Goal: Task Accomplishment & Management: Complete application form

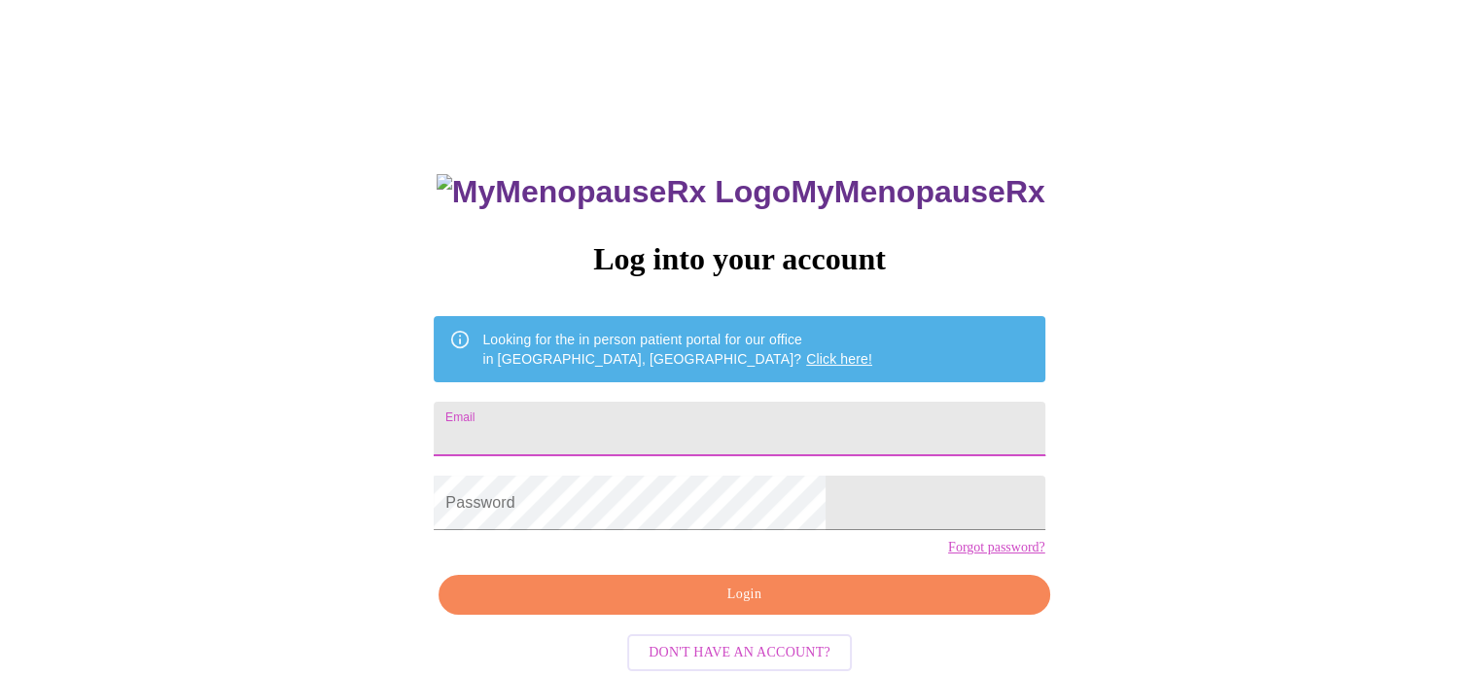
click at [727, 431] on input "Email" at bounding box center [739, 428] width 610 height 54
type input "[EMAIL_ADDRESS][DOMAIN_NAME]"
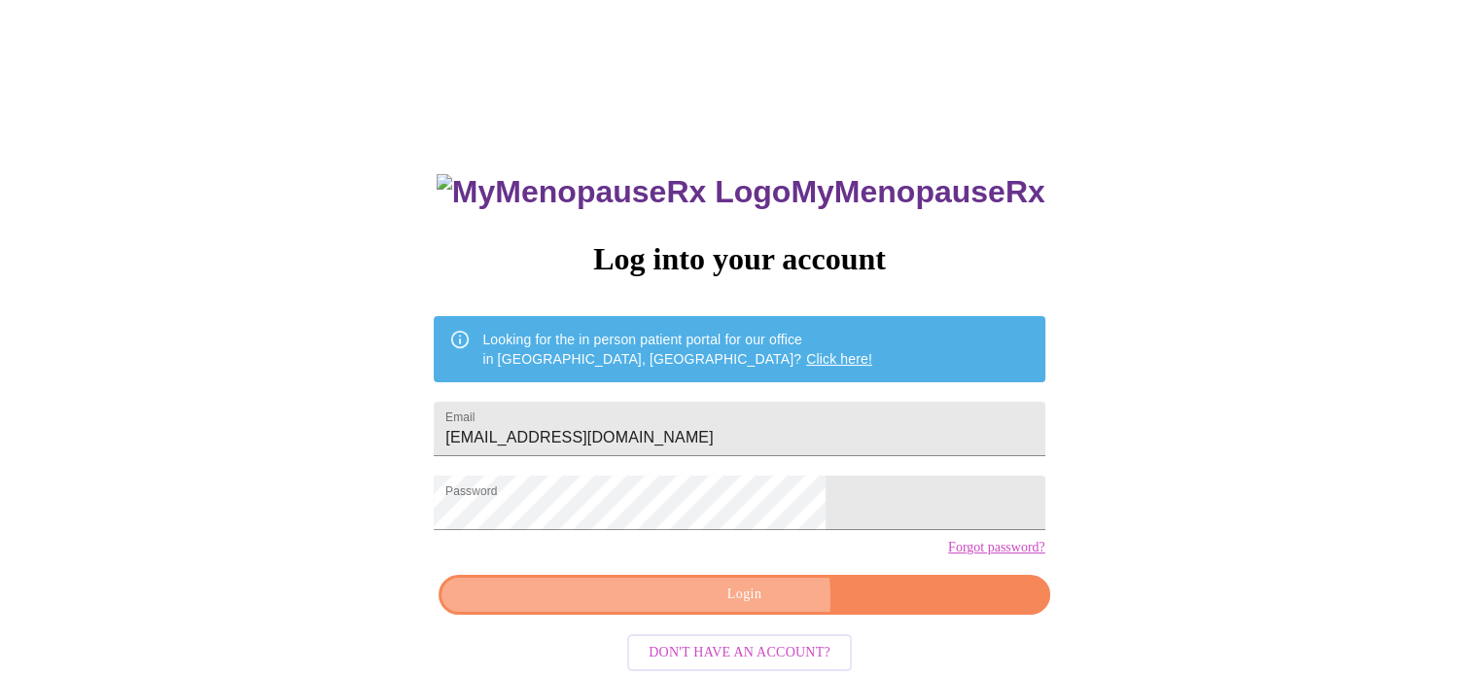
click at [716, 607] on span "Login" at bounding box center [744, 594] width 566 height 24
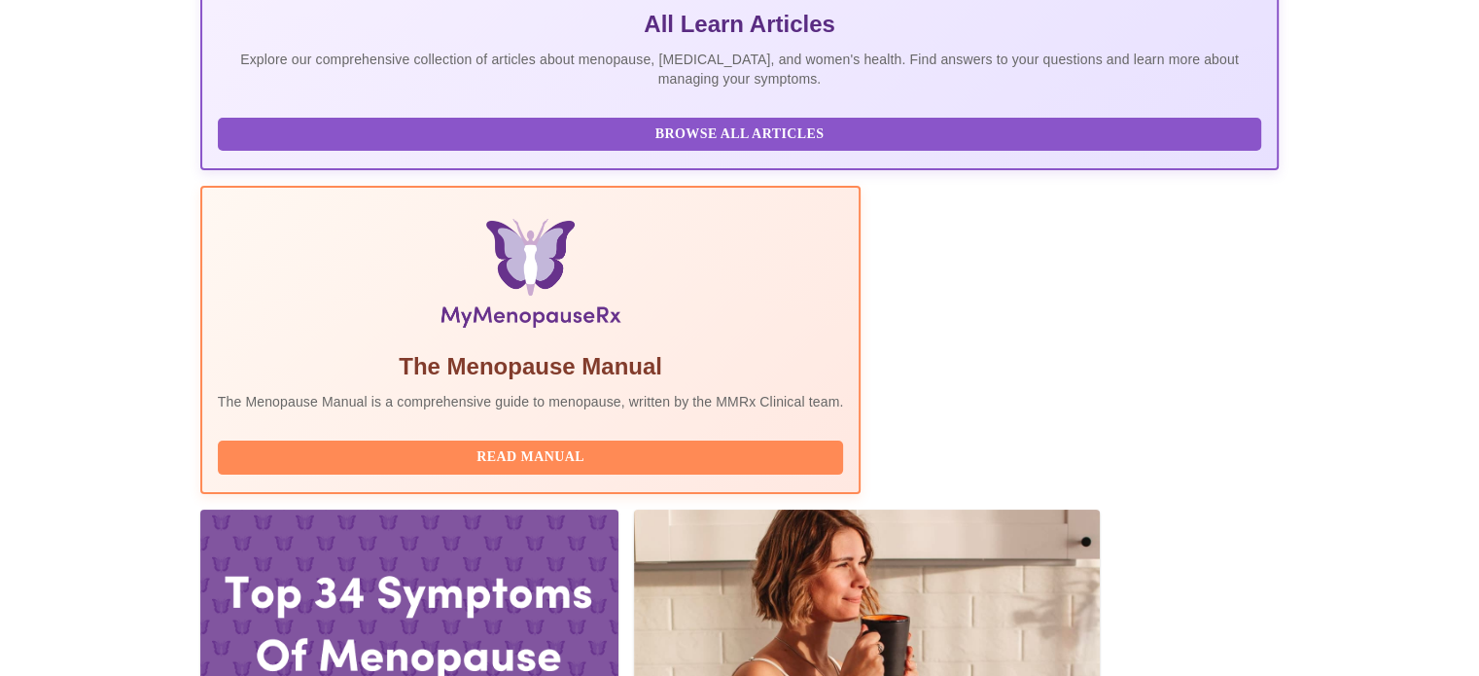
scroll to position [439, 0]
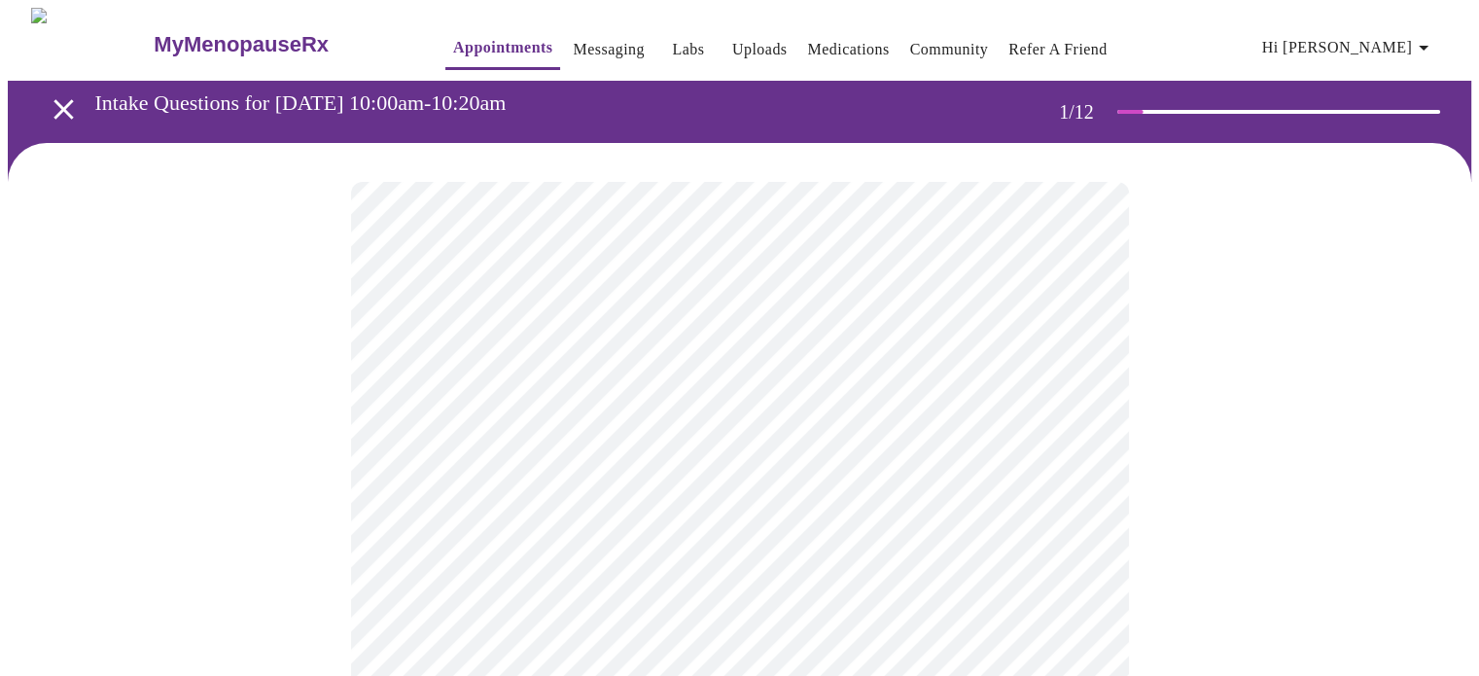
scroll to position [296, 0]
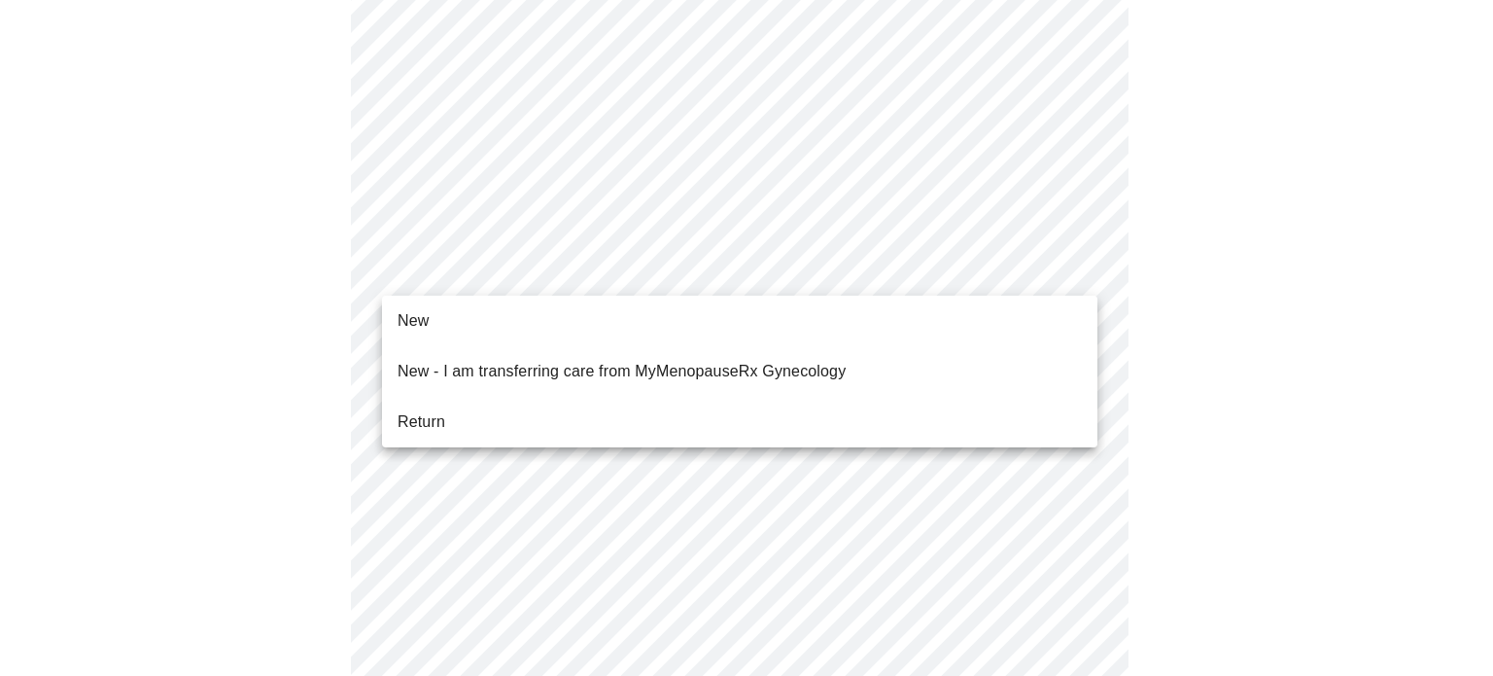
click at [902, 271] on body "MyMenopauseRx Appointments Messaging Labs Uploads Medications Community Refer a…" at bounding box center [747, 593] width 1478 height 1762
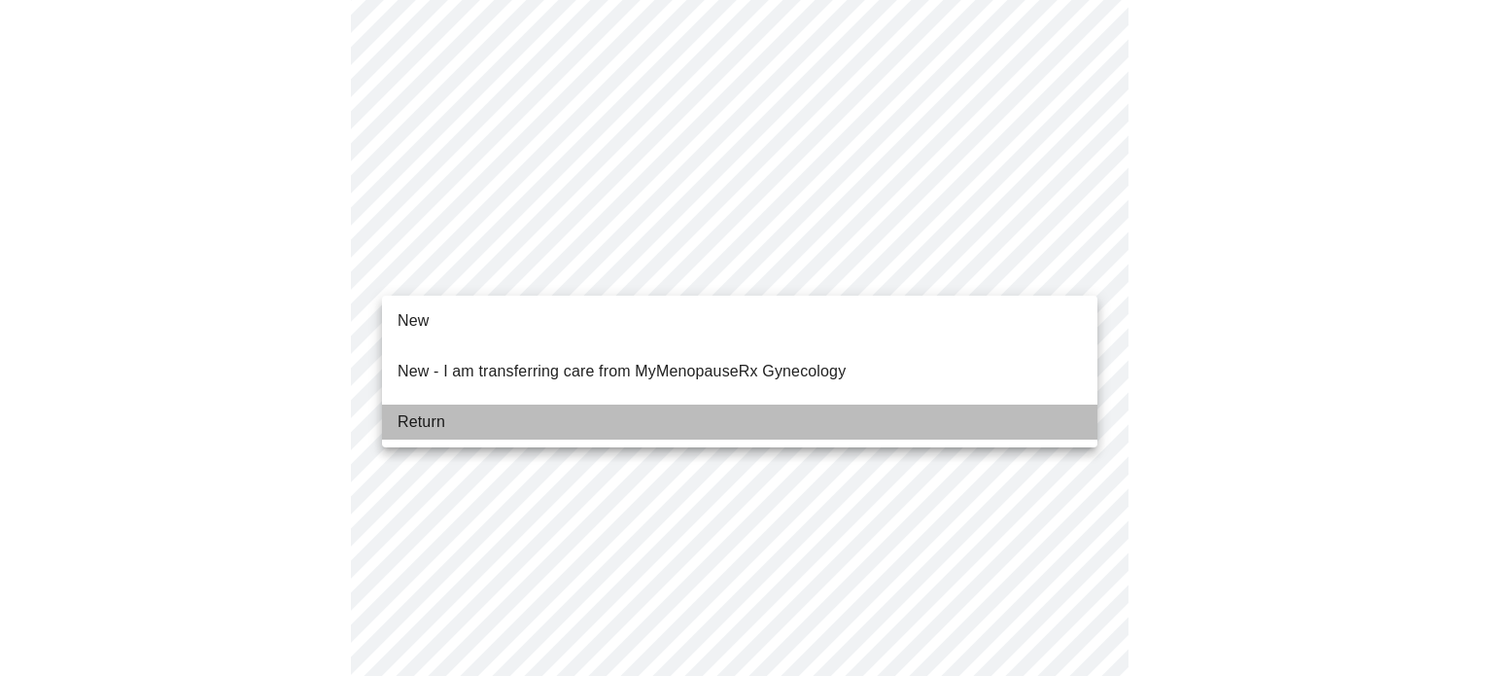
click at [730, 404] on li "Return" at bounding box center [739, 421] width 715 height 35
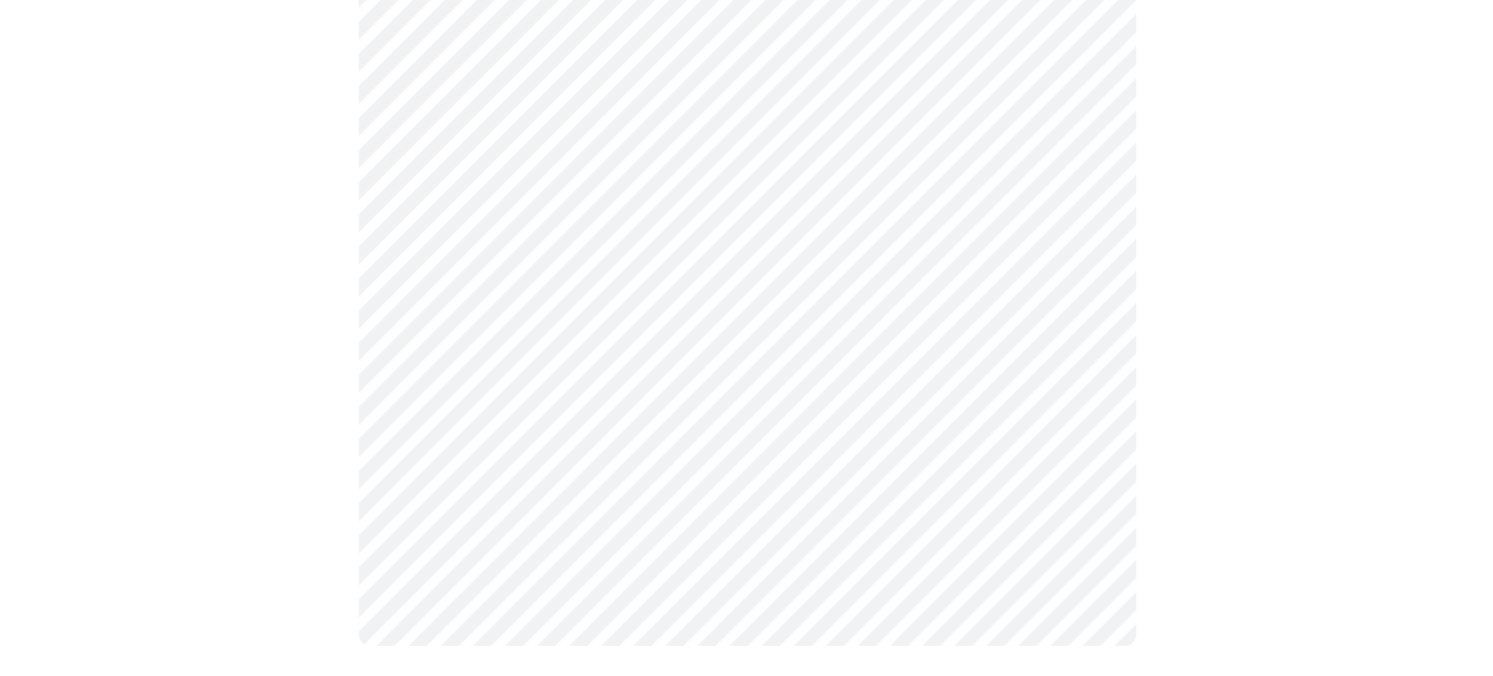
scroll to position [0, 0]
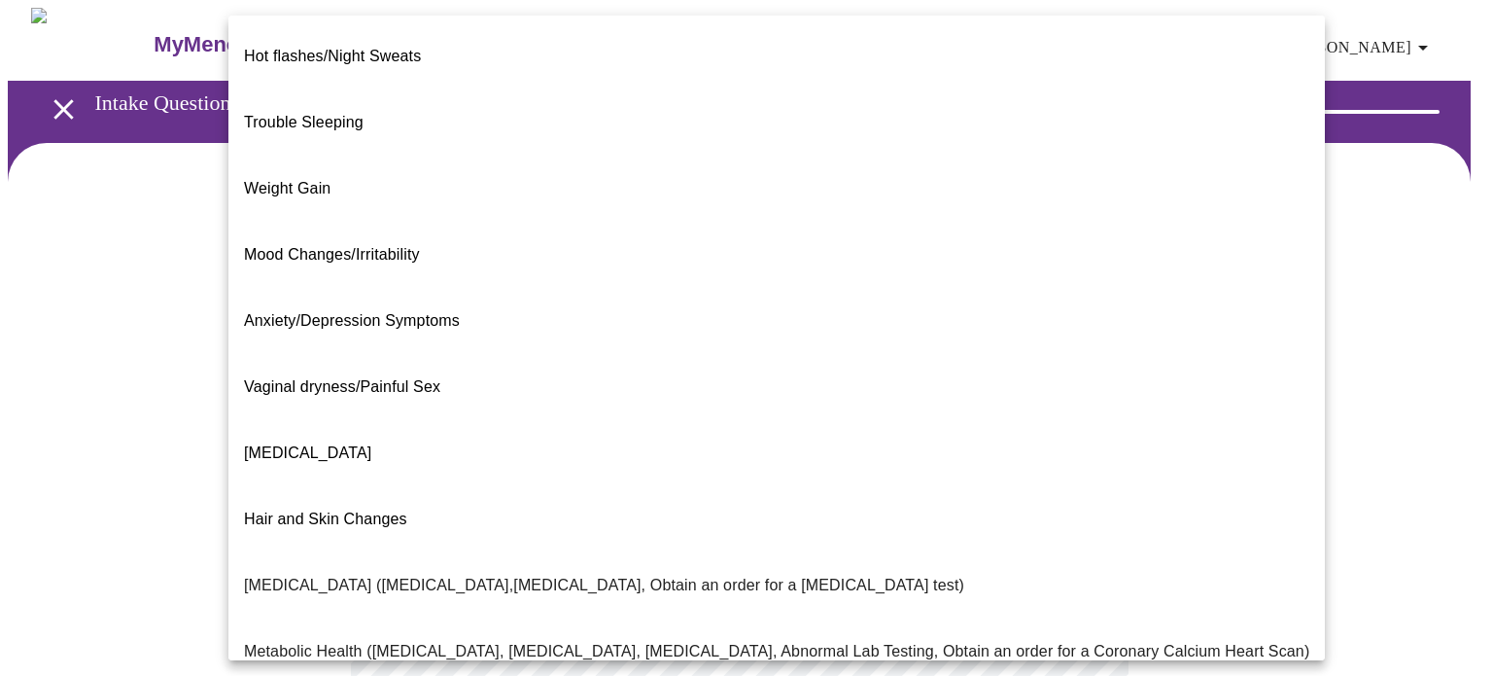
click at [1032, 390] on body "MyMenopauseRx Appointments Messaging Labs Uploads Medications Community Refer a…" at bounding box center [747, 591] width 1478 height 1167
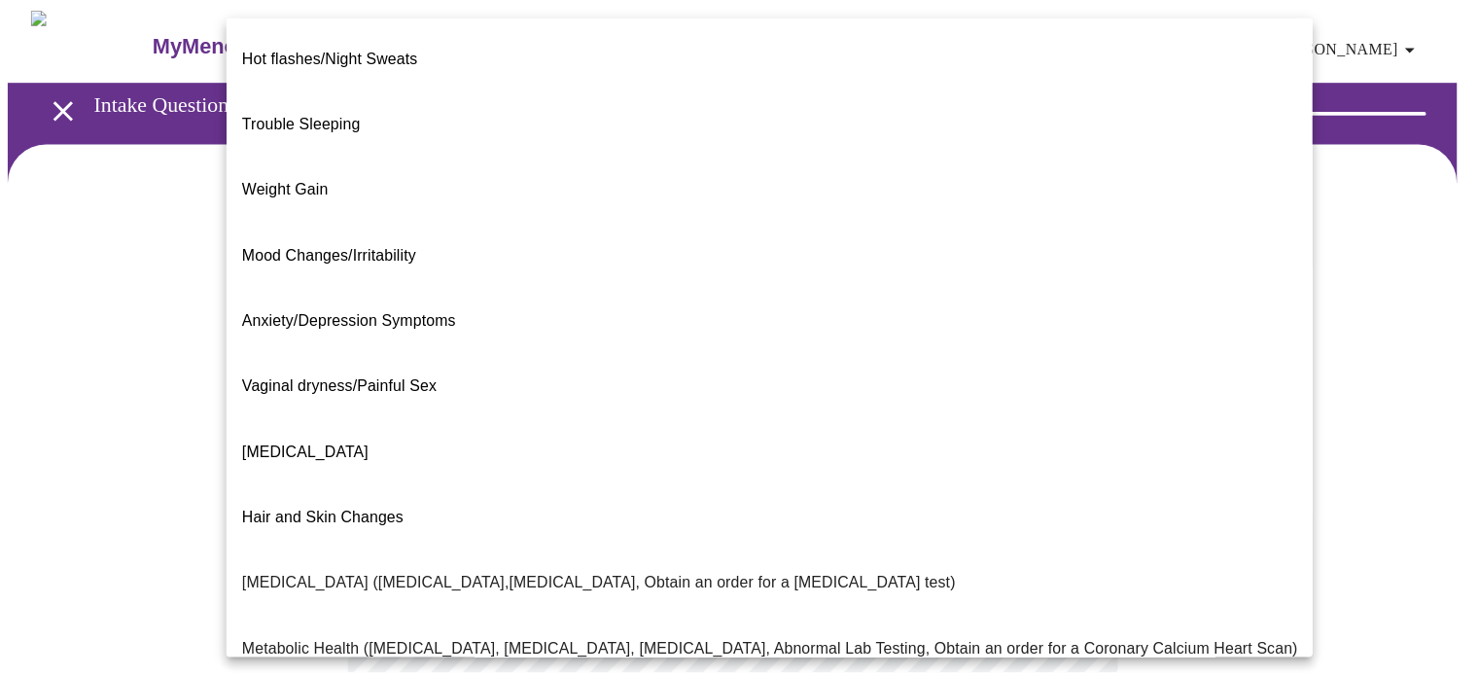
scroll to position [331, 0]
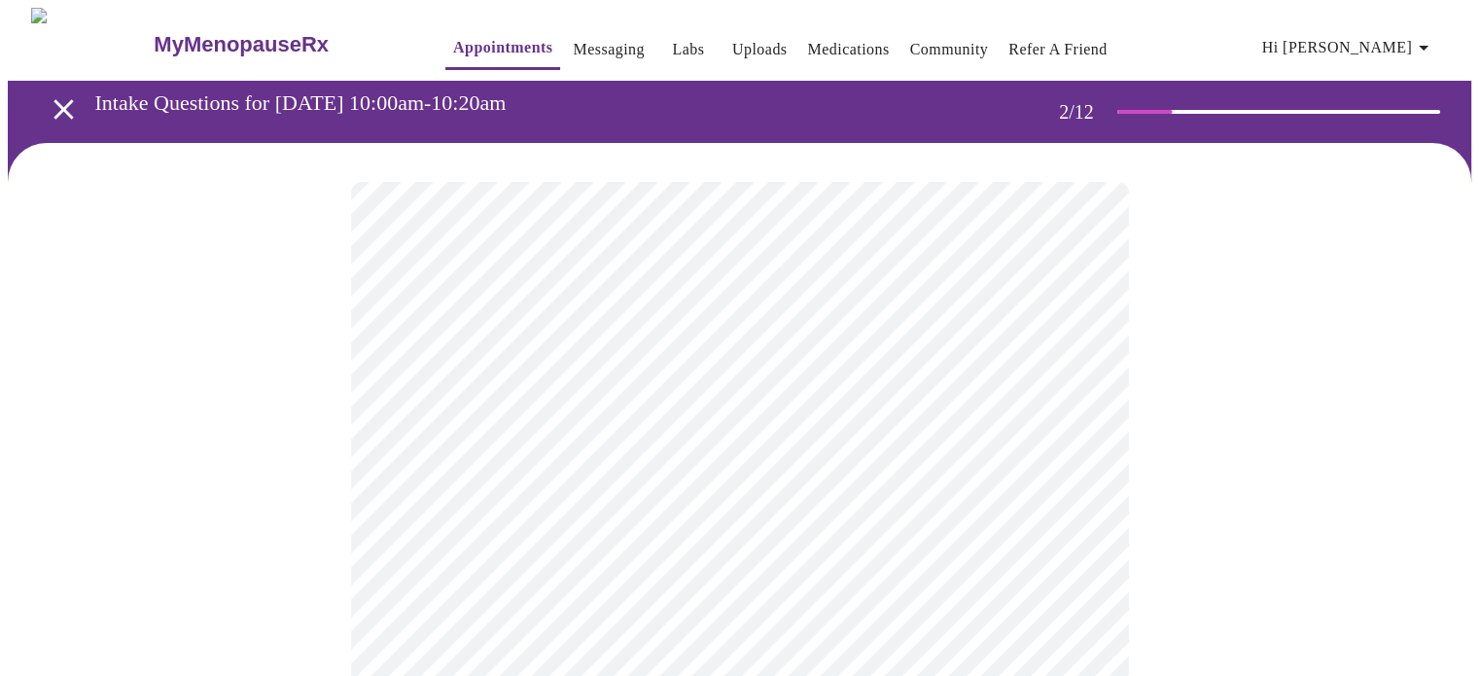
scroll to position [294, 0]
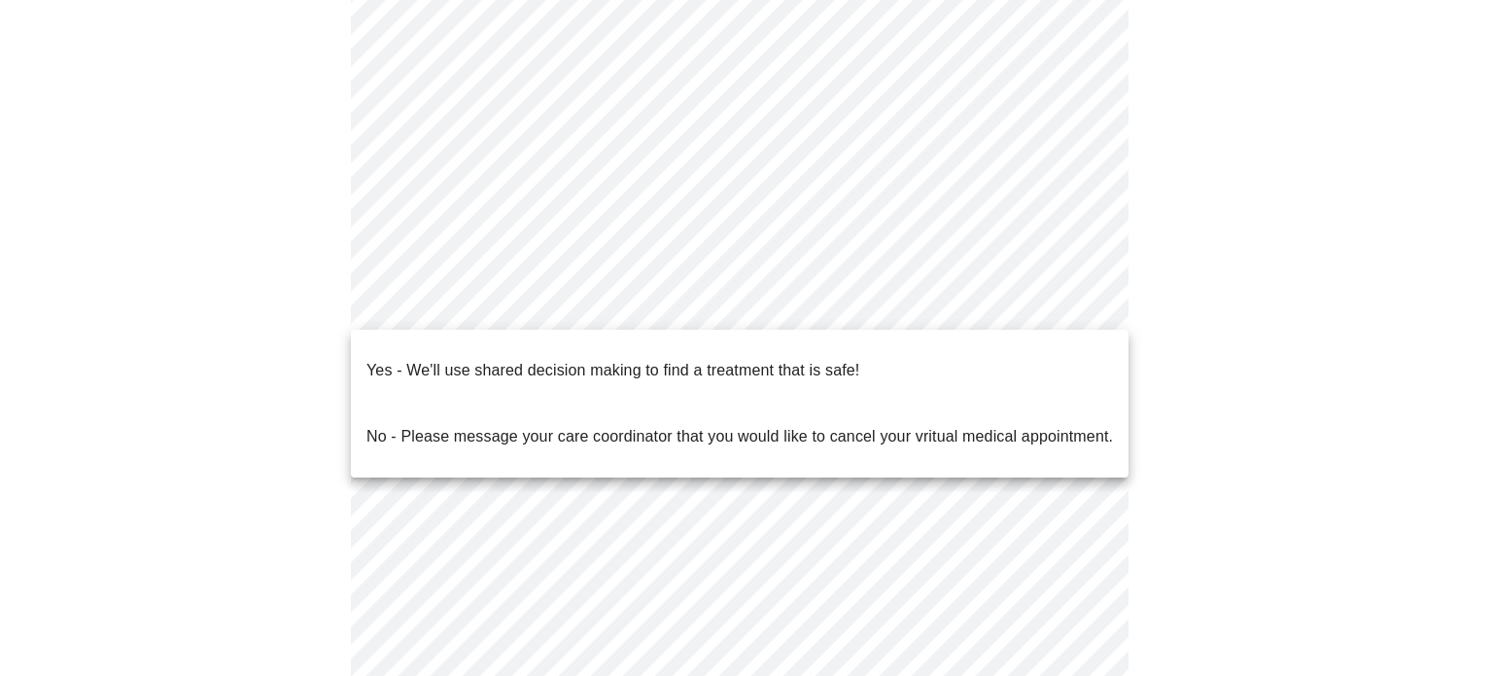
click at [945, 296] on body "MyMenopauseRx Appointments Messaging Labs Uploads Medications Community Refer a…" at bounding box center [747, 292] width 1478 height 1156
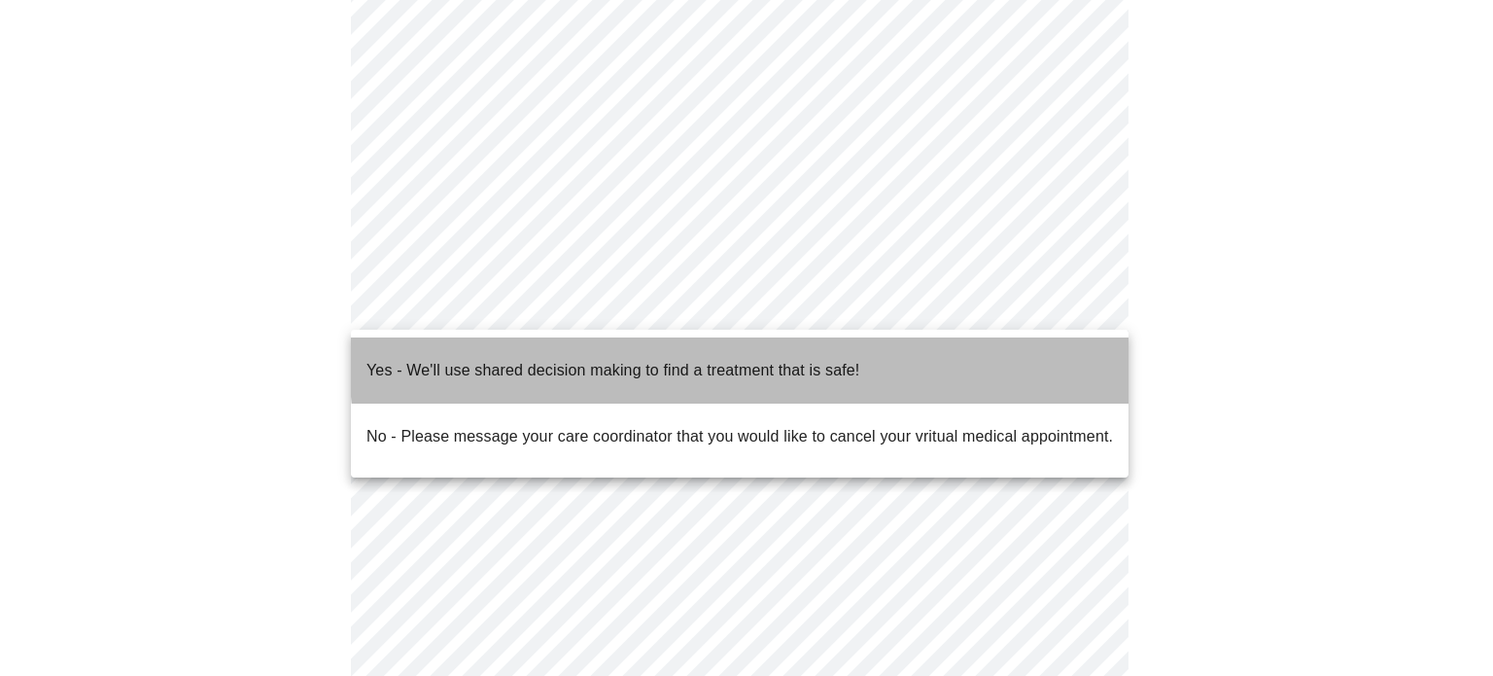
click at [906, 350] on li "Yes - We'll use shared decision making to find a treatment that is safe!" at bounding box center [740, 370] width 778 height 66
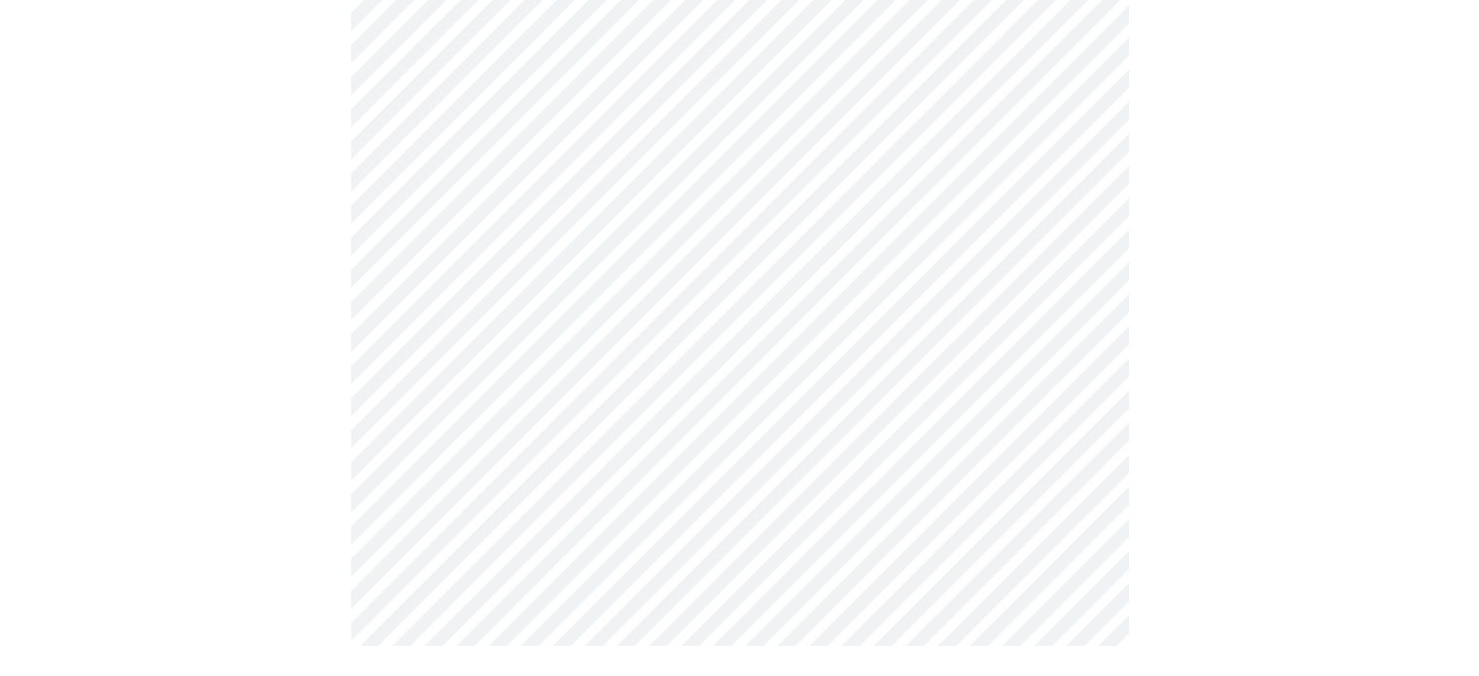
scroll to position [0, 0]
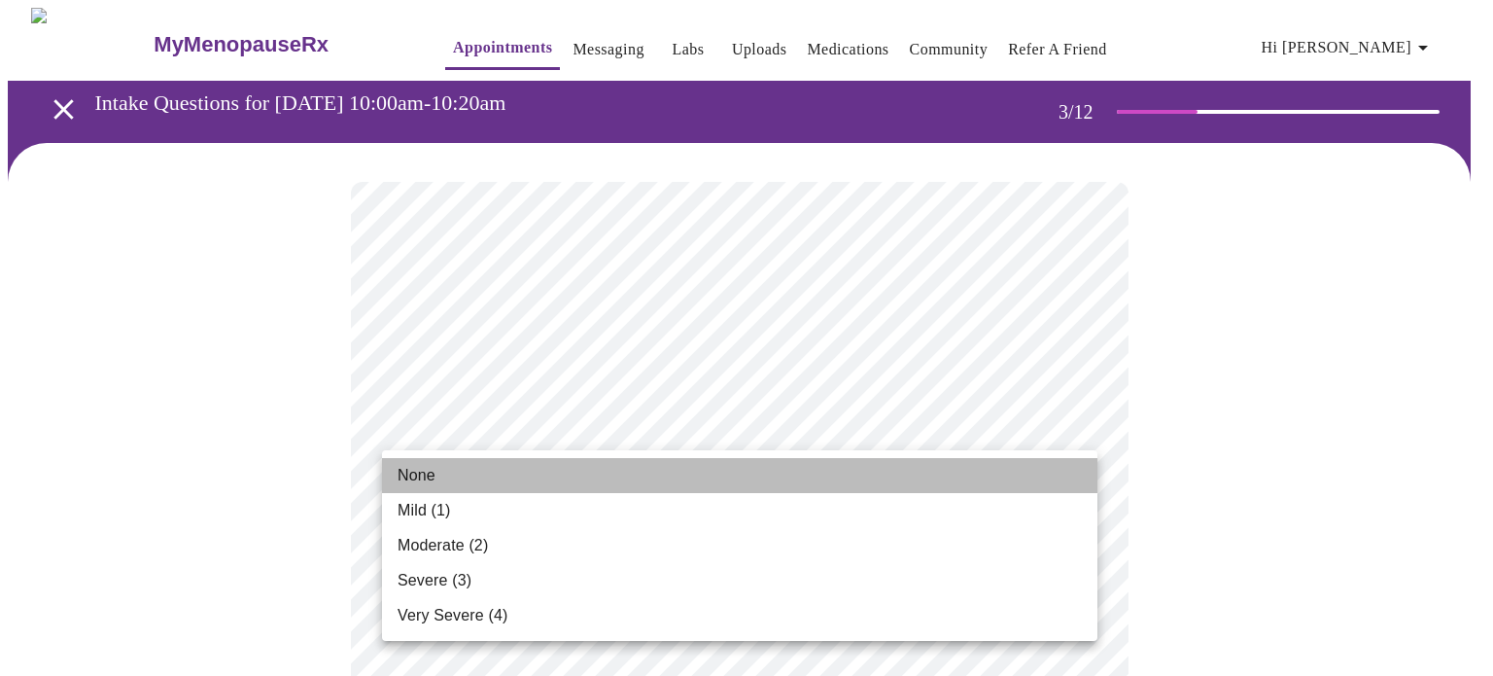
click at [825, 475] on li "None" at bounding box center [739, 475] width 715 height 35
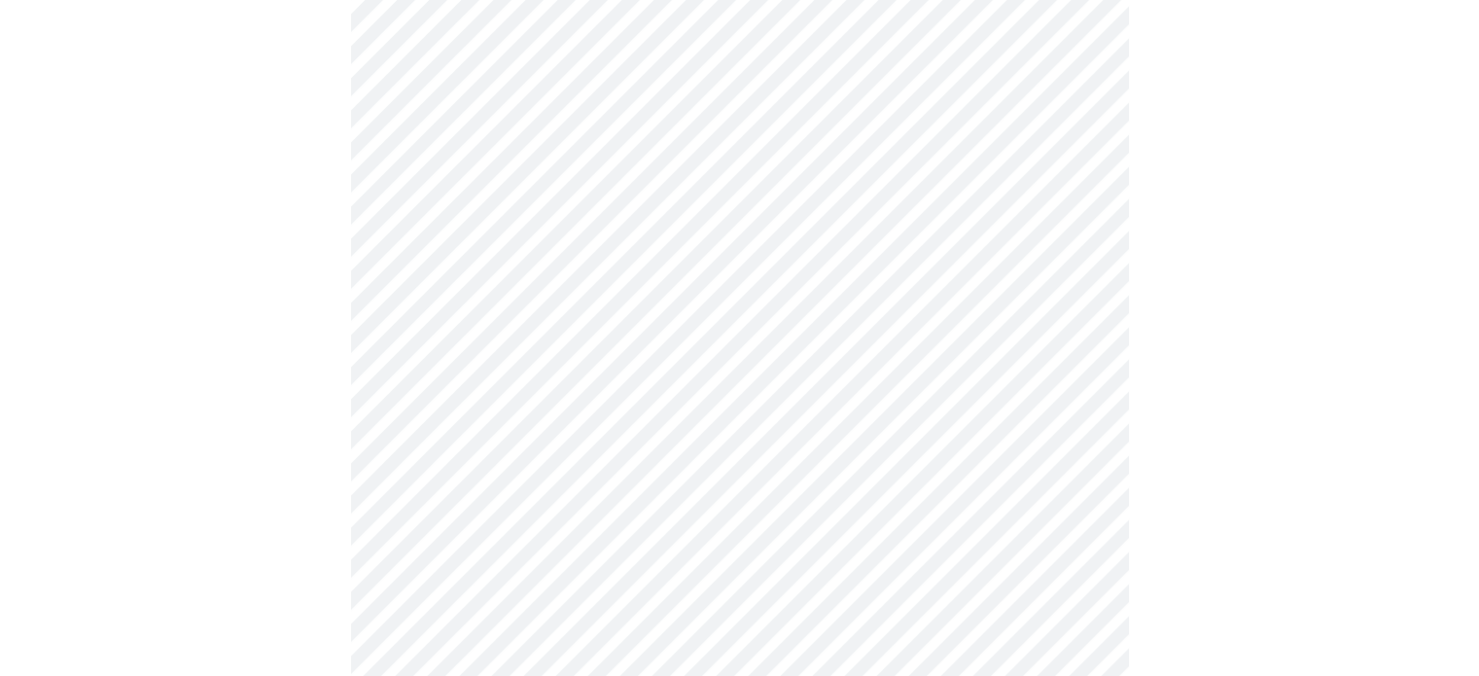
scroll to position [498, 0]
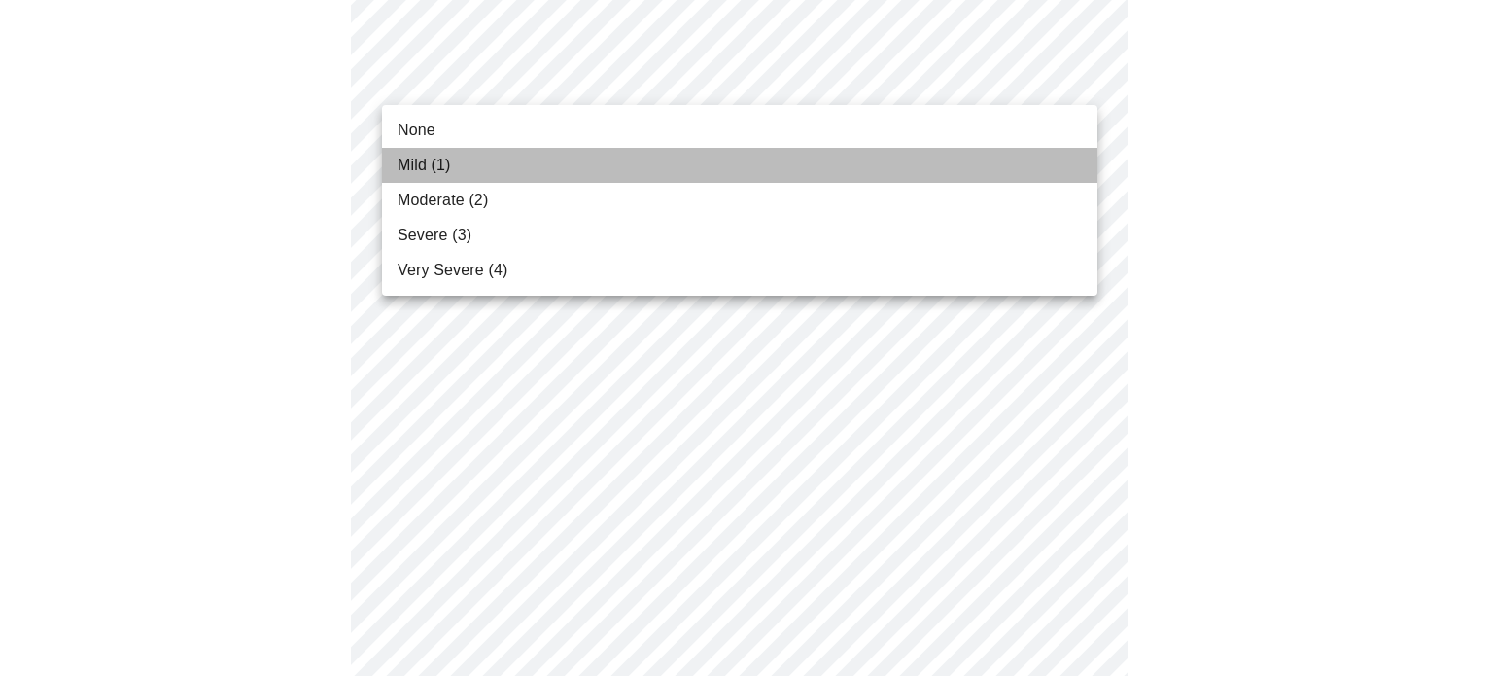
click at [743, 157] on li "Mild (1)" at bounding box center [739, 165] width 715 height 35
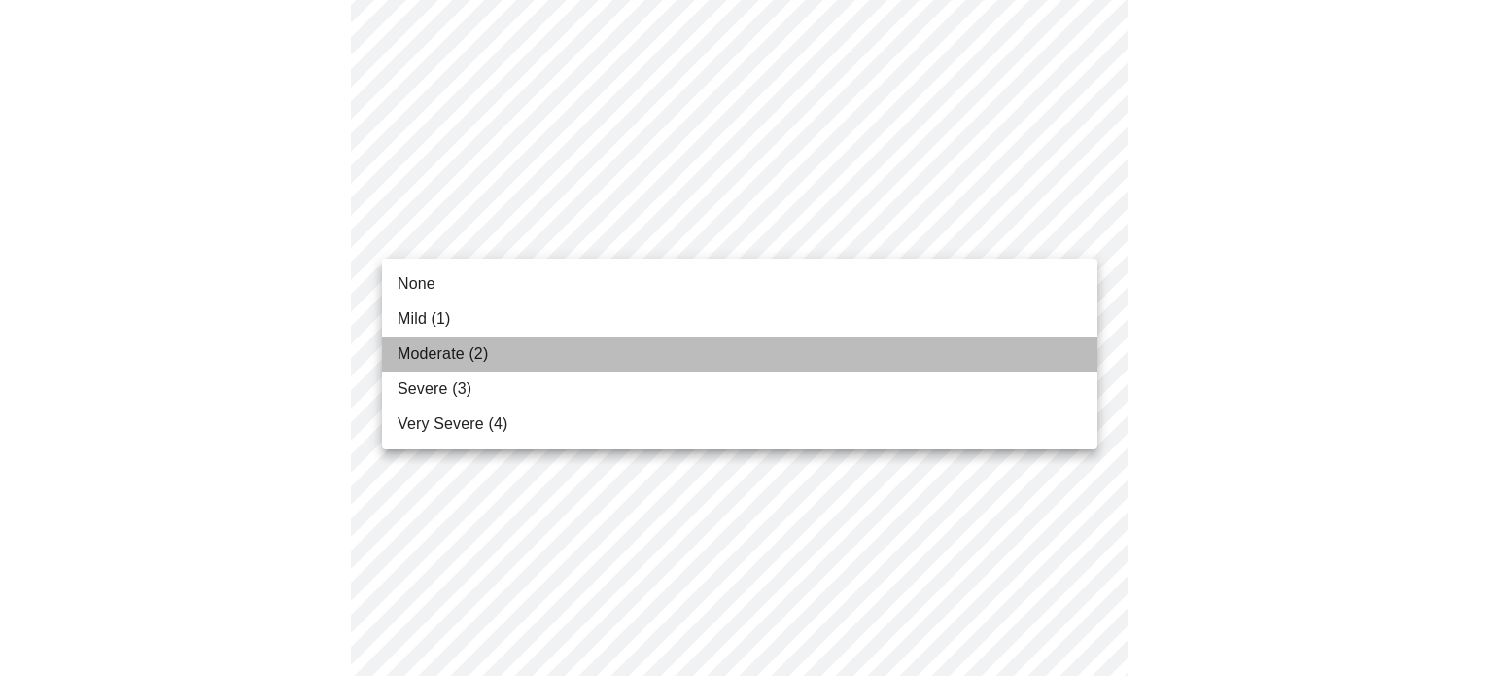
click at [589, 353] on li "Moderate (2)" at bounding box center [739, 353] width 715 height 35
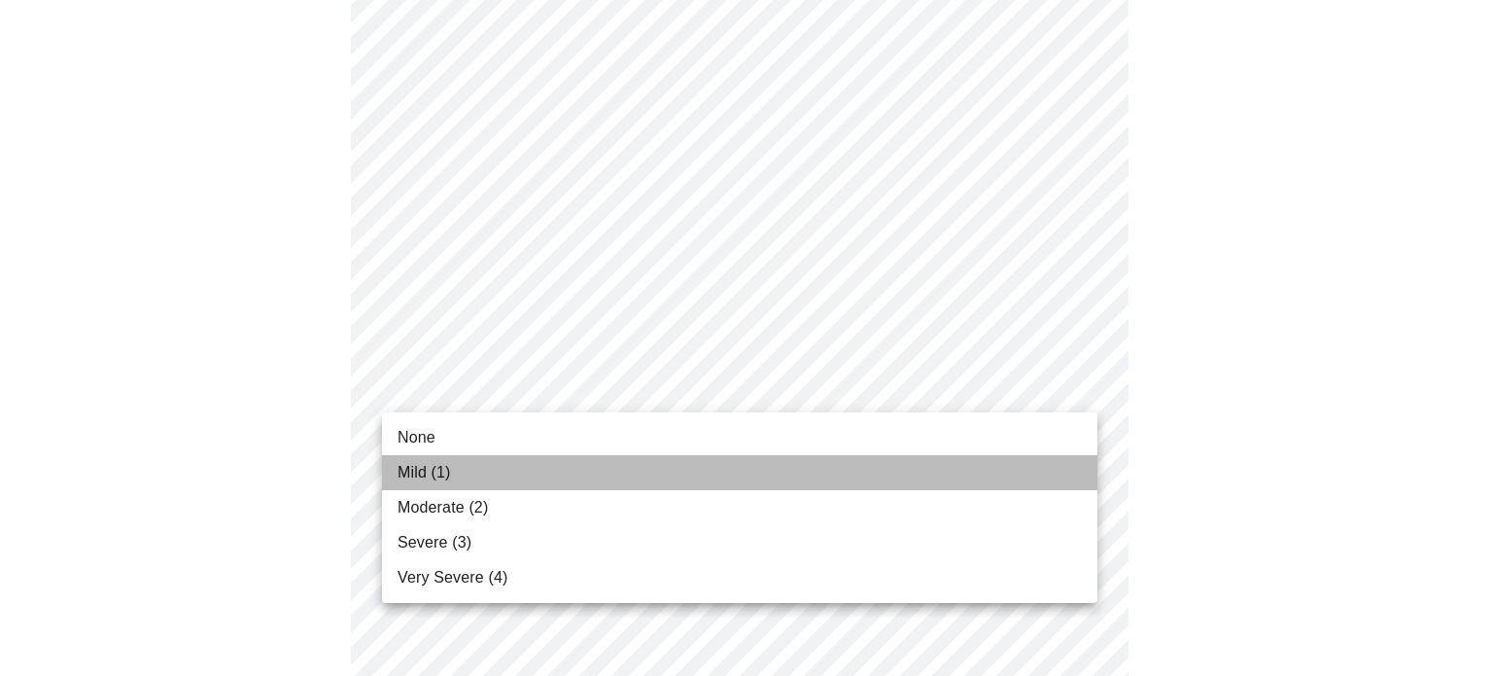
click at [549, 458] on li "Mild (1)" at bounding box center [739, 472] width 715 height 35
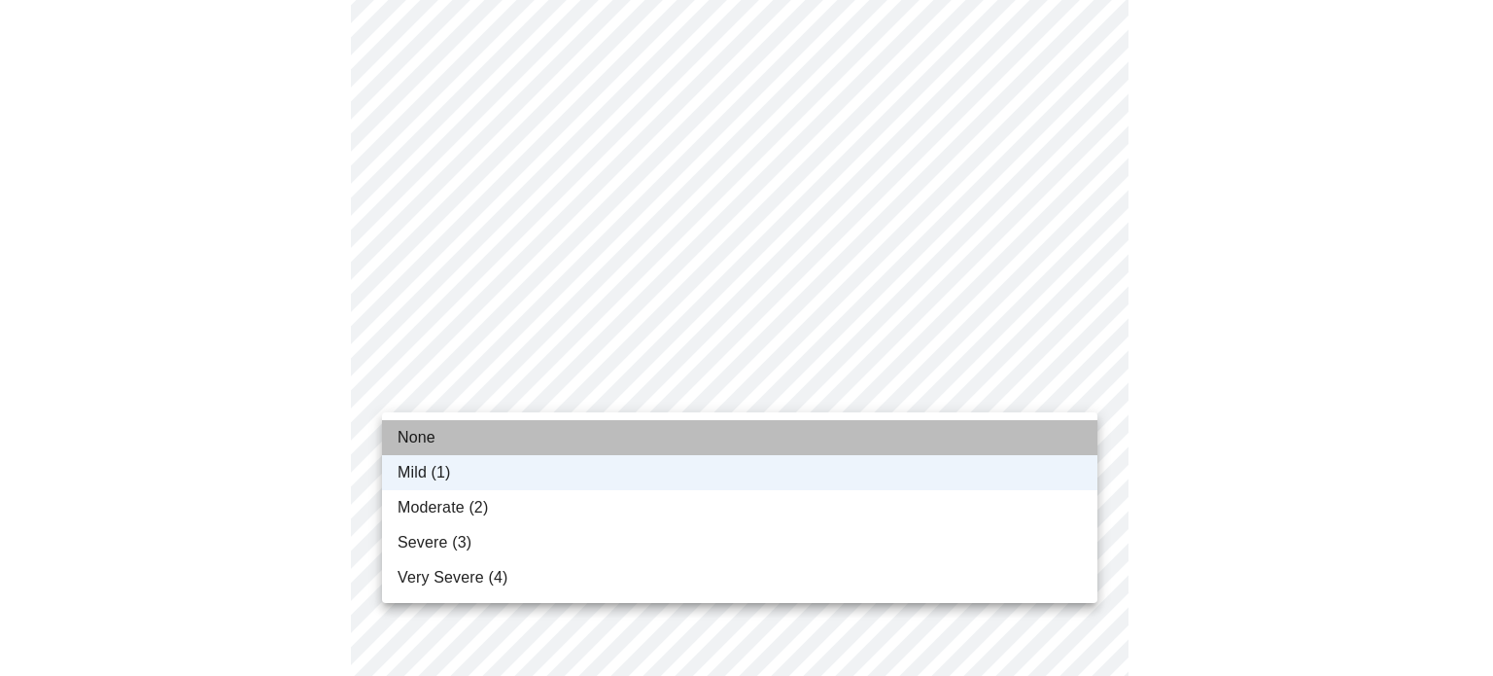
click at [964, 446] on li "None" at bounding box center [739, 437] width 715 height 35
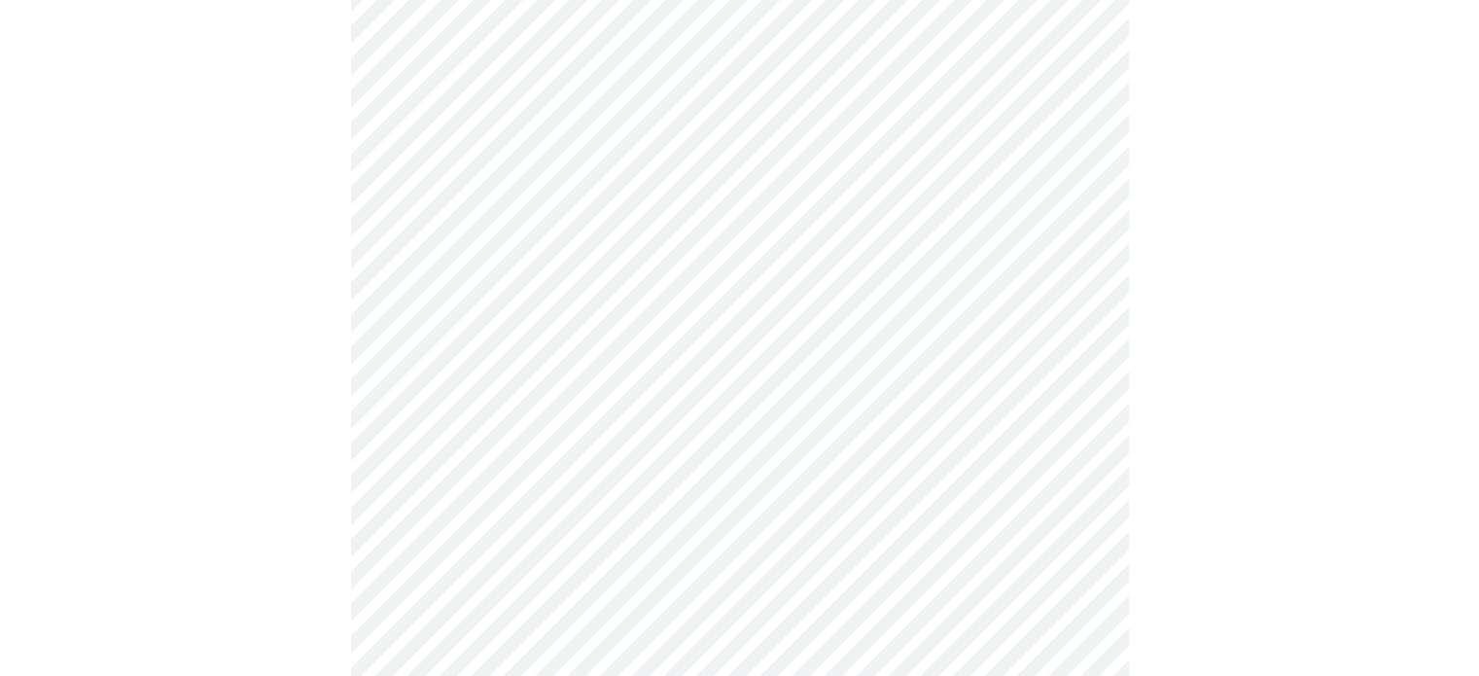
scroll to position [790, 0]
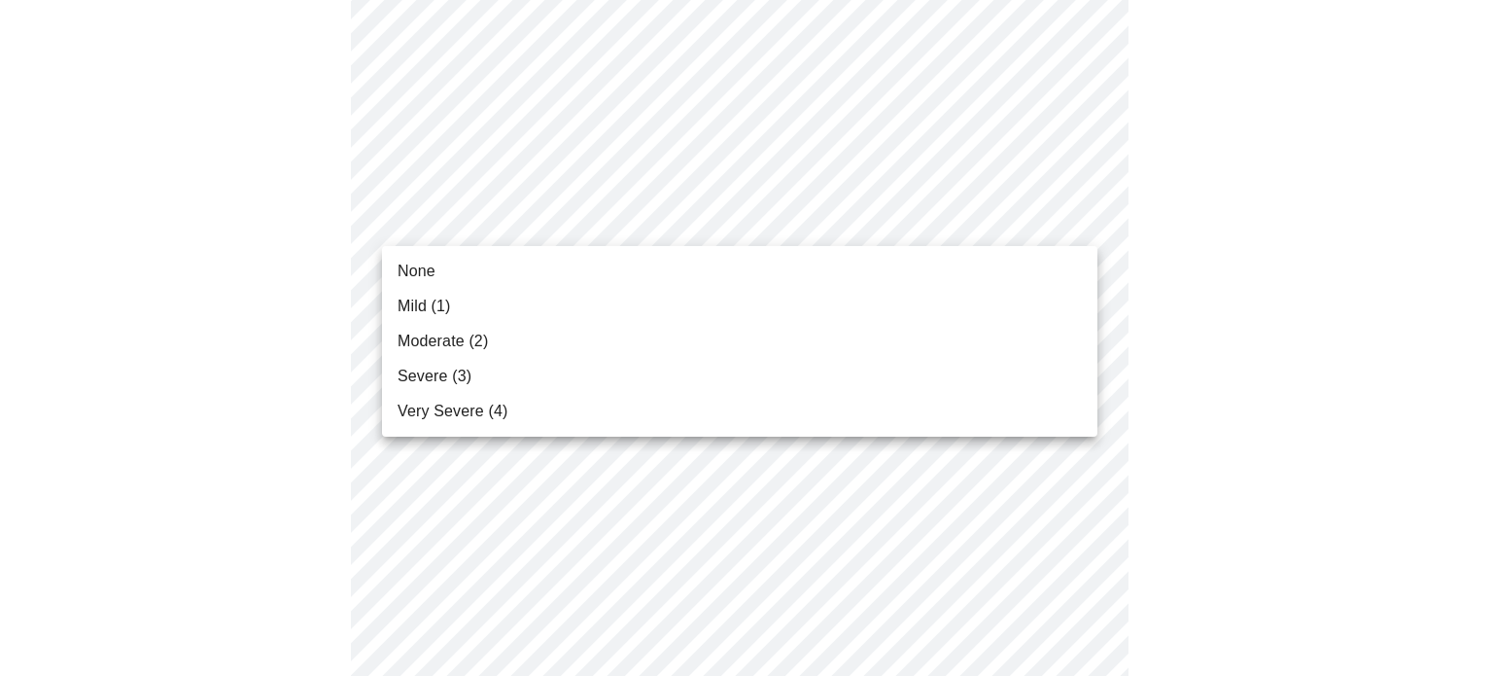
click at [1052, 201] on body "MyMenopauseRx Appointments Messaging Labs Uploads Medications Community Refer a…" at bounding box center [747, 455] width 1478 height 2476
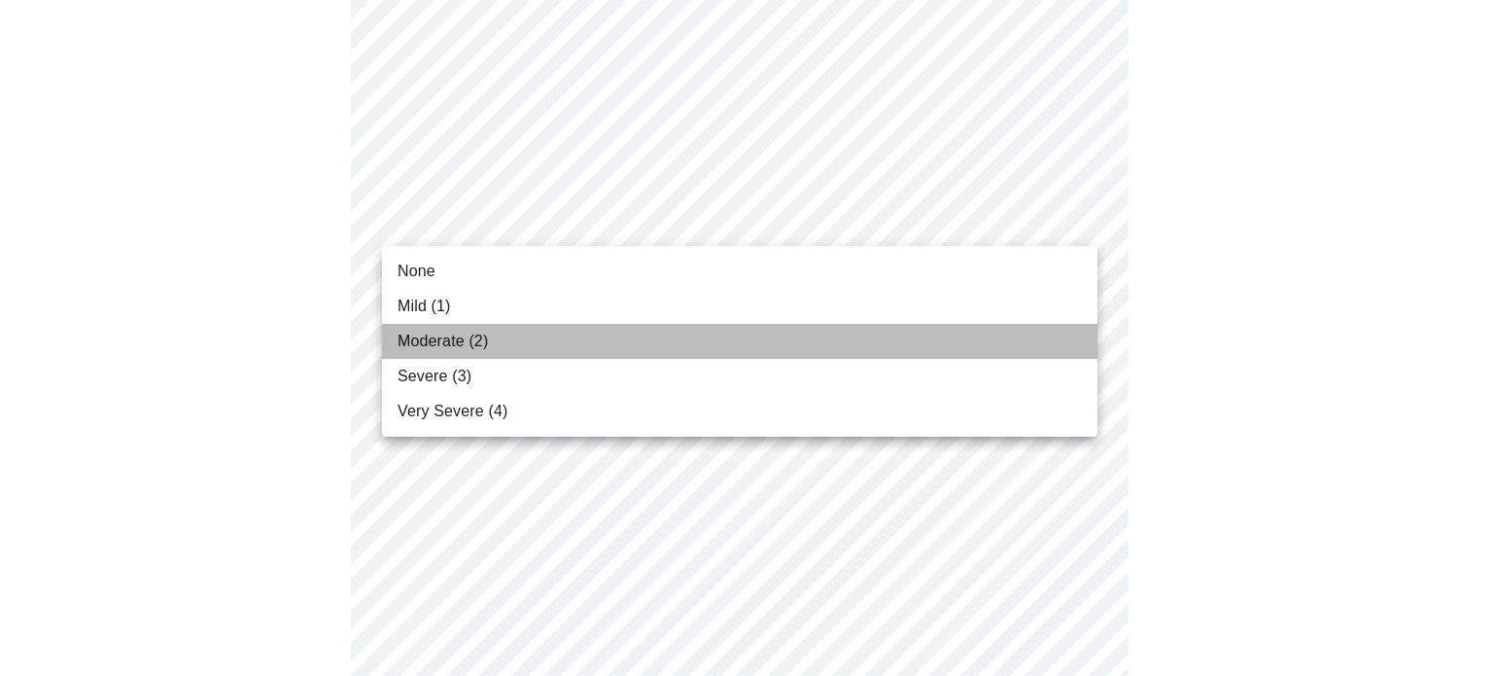
click at [891, 328] on li "Moderate (2)" at bounding box center [739, 341] width 715 height 35
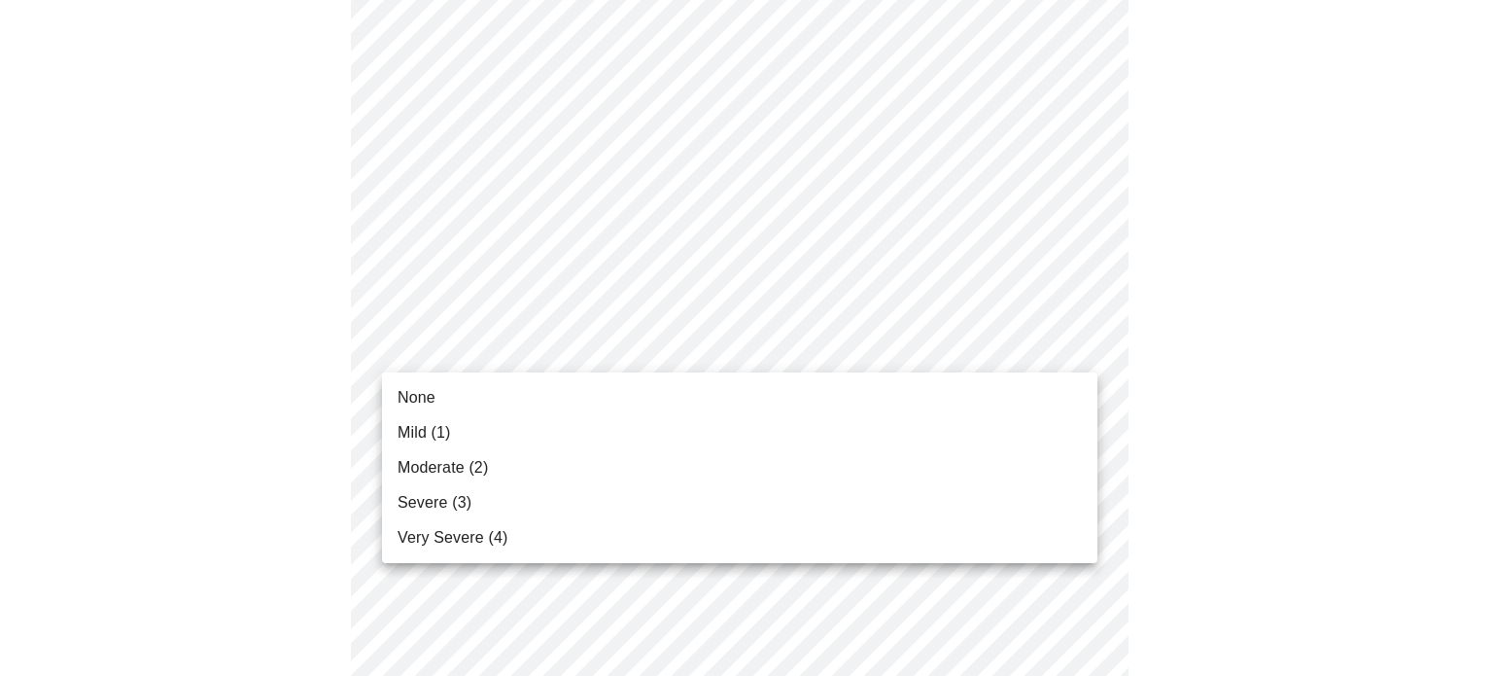
click at [873, 358] on body "MyMenopauseRx Appointments Messaging Labs Uploads Medications Community Refer a…" at bounding box center [747, 441] width 1478 height 2449
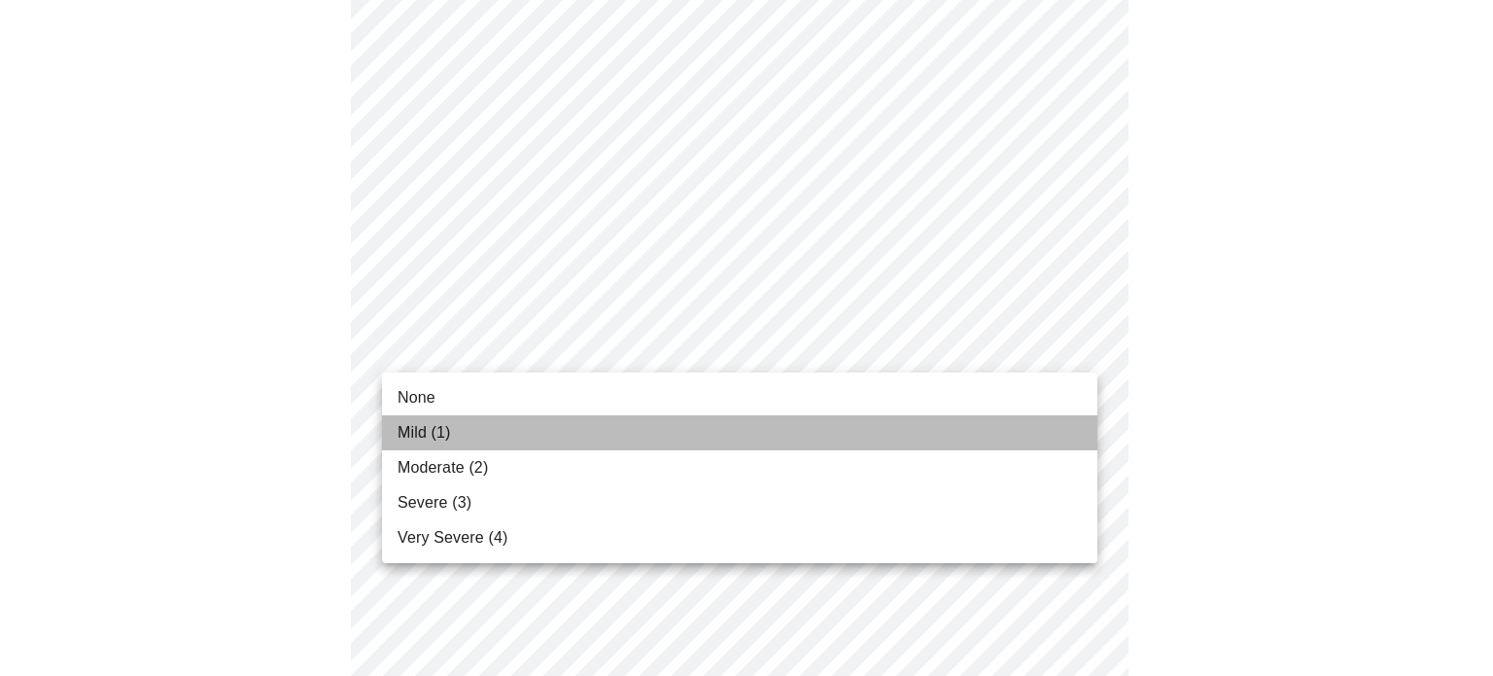
click at [834, 431] on li "Mild (1)" at bounding box center [739, 432] width 715 height 35
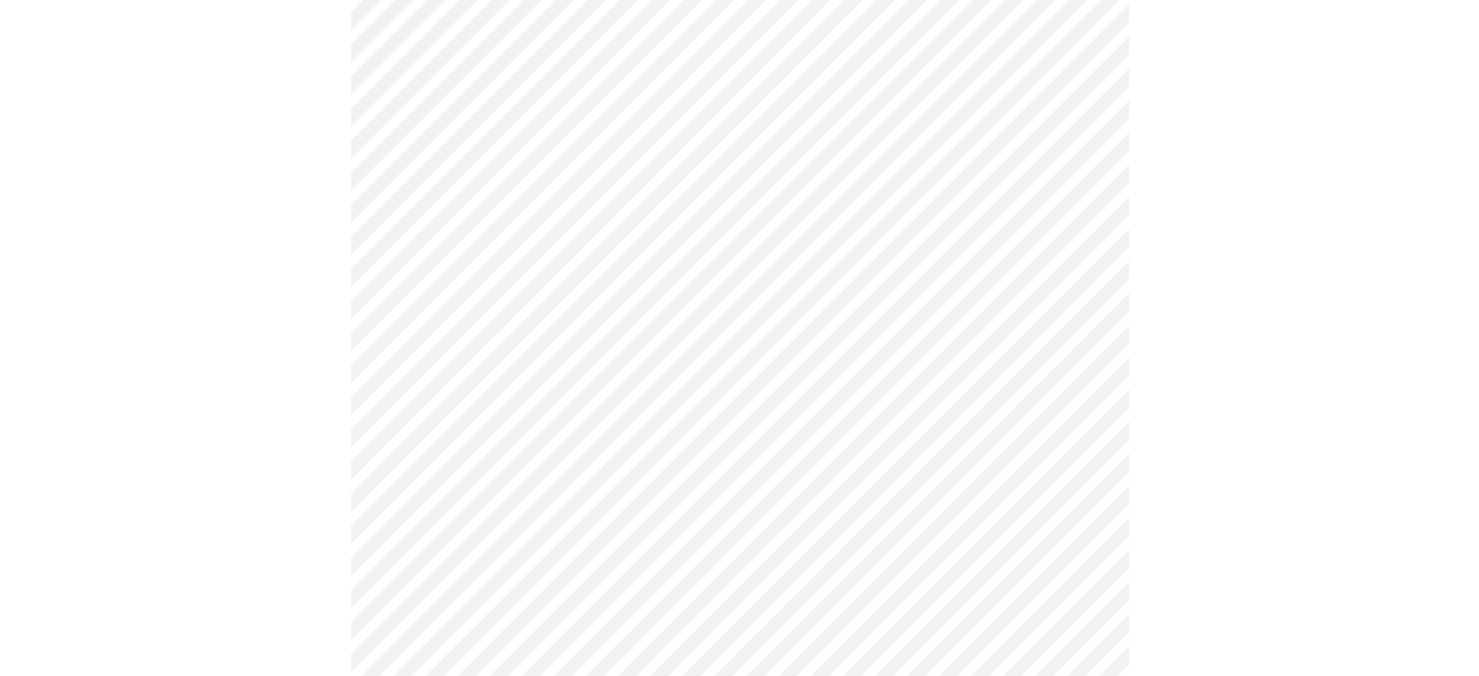
scroll to position [1080, 0]
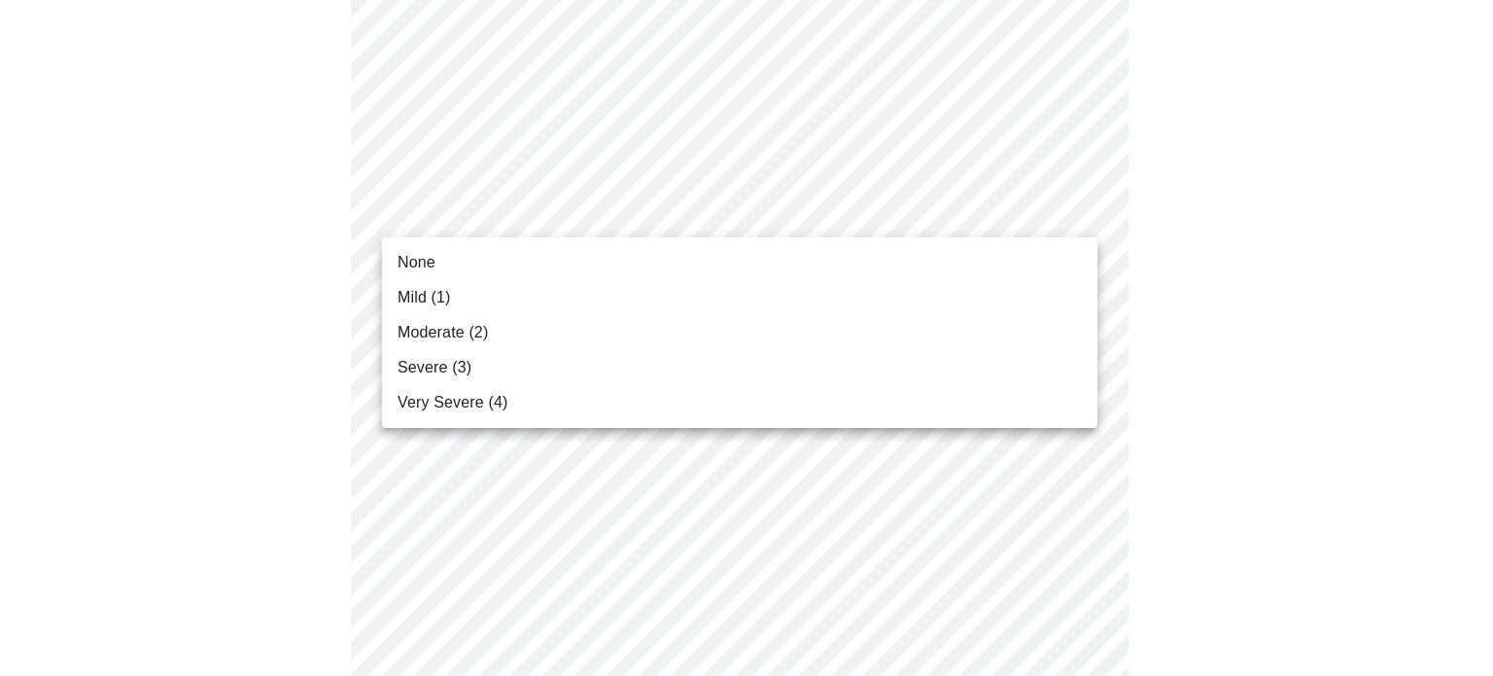
click at [782, 192] on body "MyMenopauseRx Appointments Messaging Labs Uploads Medications Community Refer a…" at bounding box center [747, 138] width 1478 height 2421
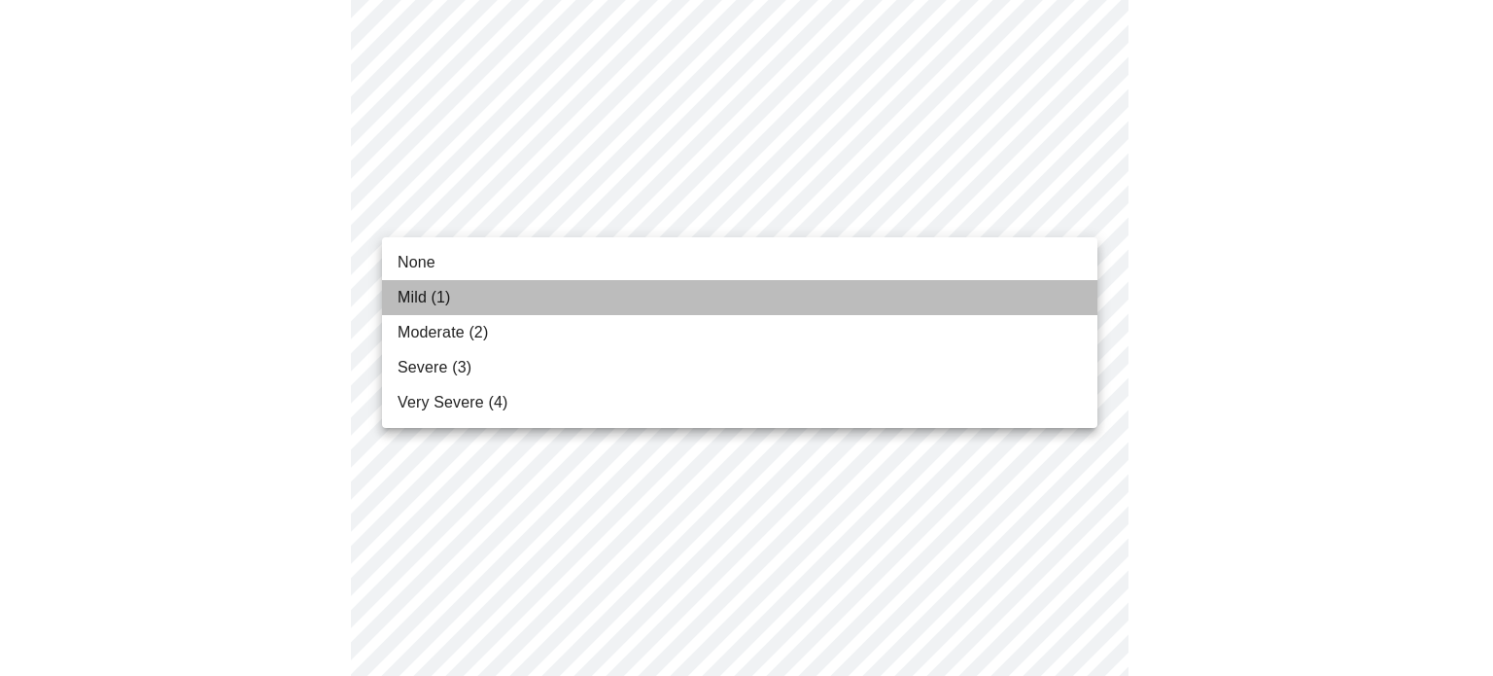
click at [723, 299] on li "Mild (1)" at bounding box center [739, 297] width 715 height 35
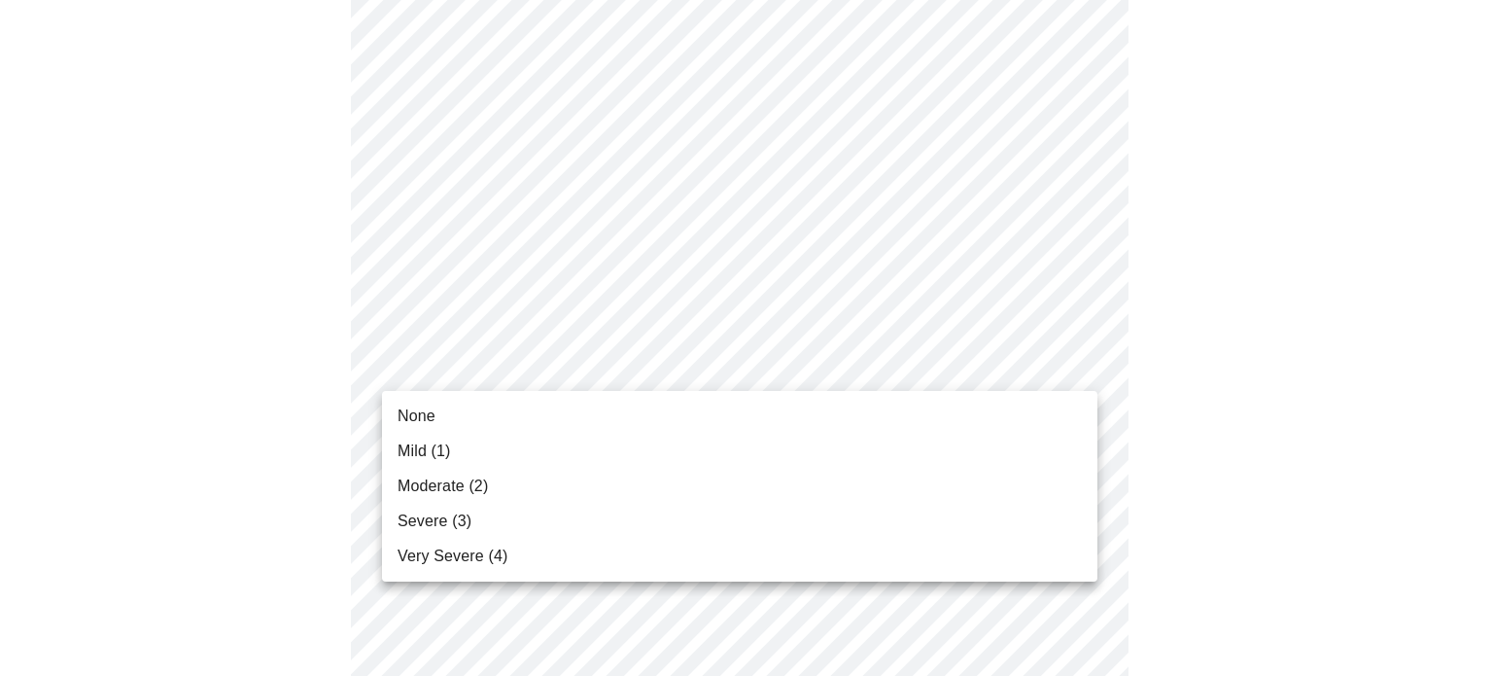
click at [692, 376] on body "MyMenopauseRx Appointments Messaging Labs Uploads Medications Community Refer a…" at bounding box center [747, 125] width 1478 height 2394
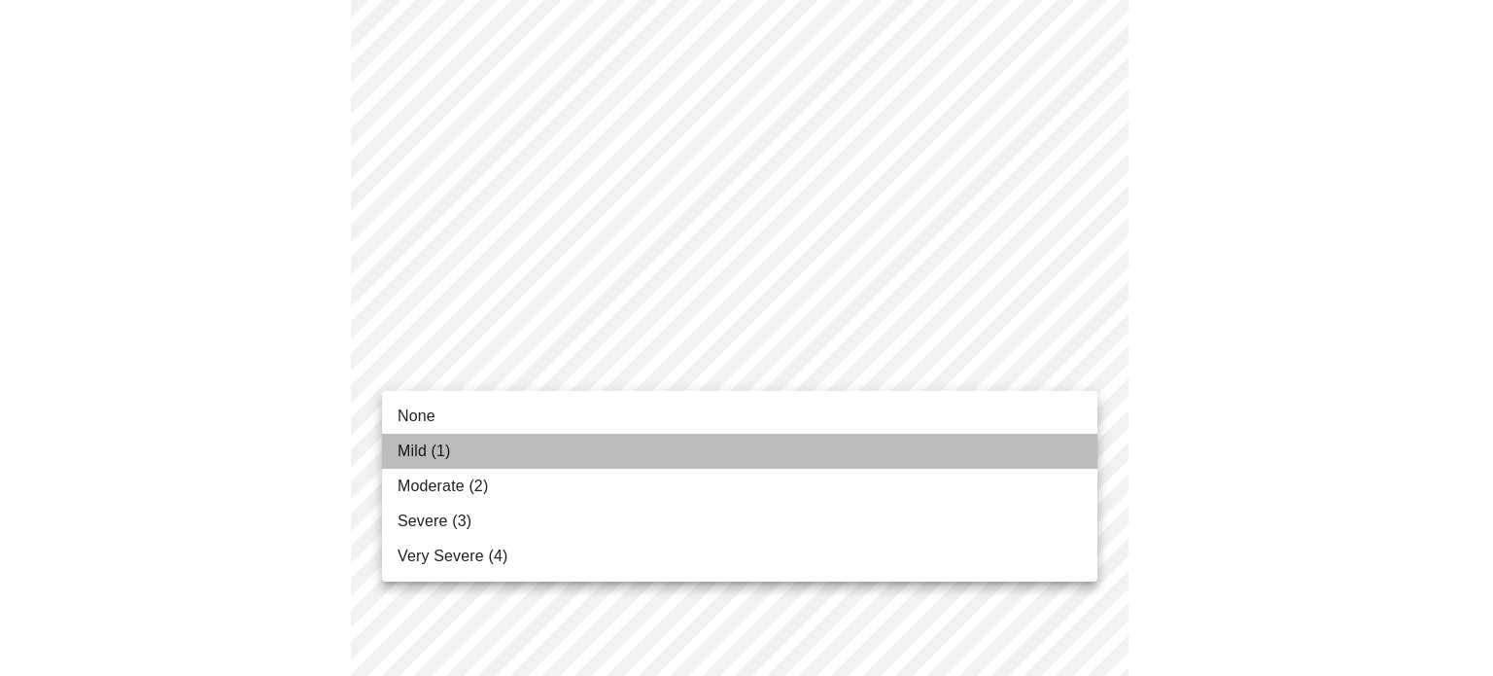
click at [665, 434] on li "Mild (1)" at bounding box center [739, 451] width 715 height 35
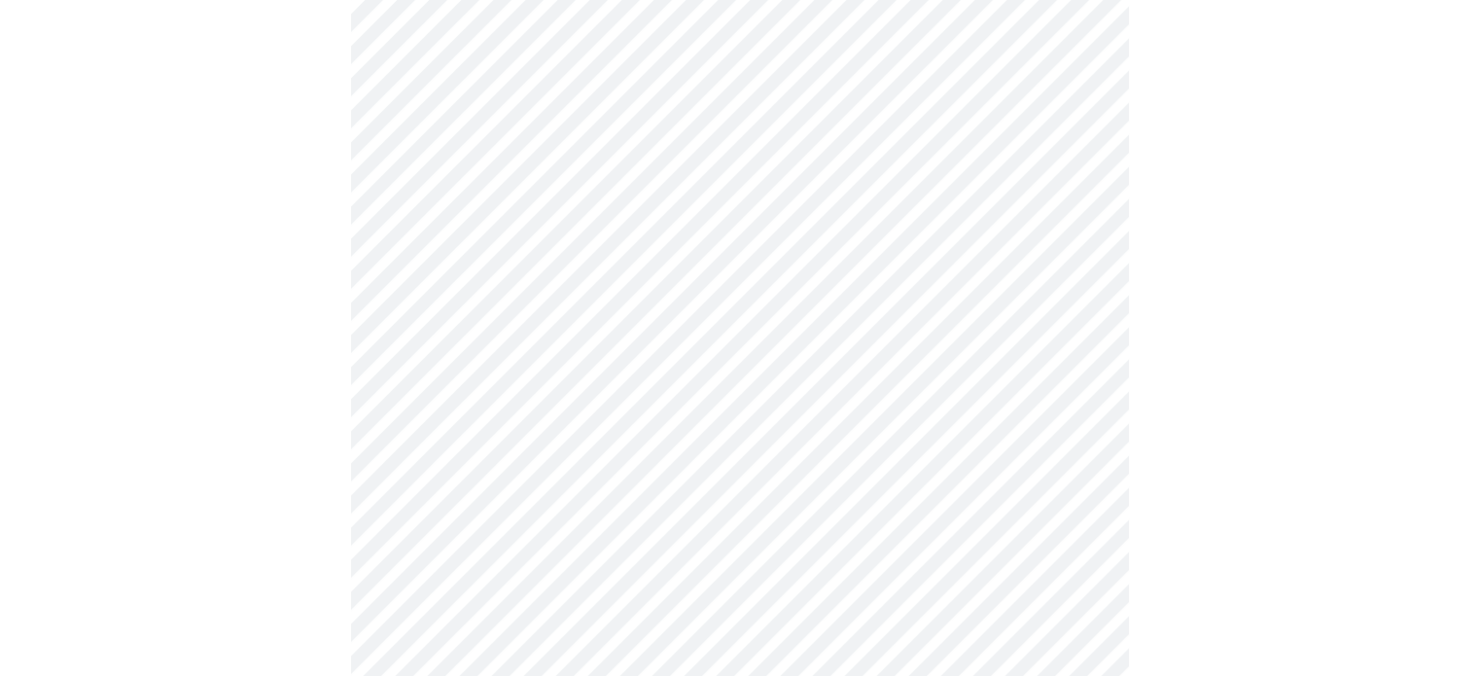
scroll to position [1337, 0]
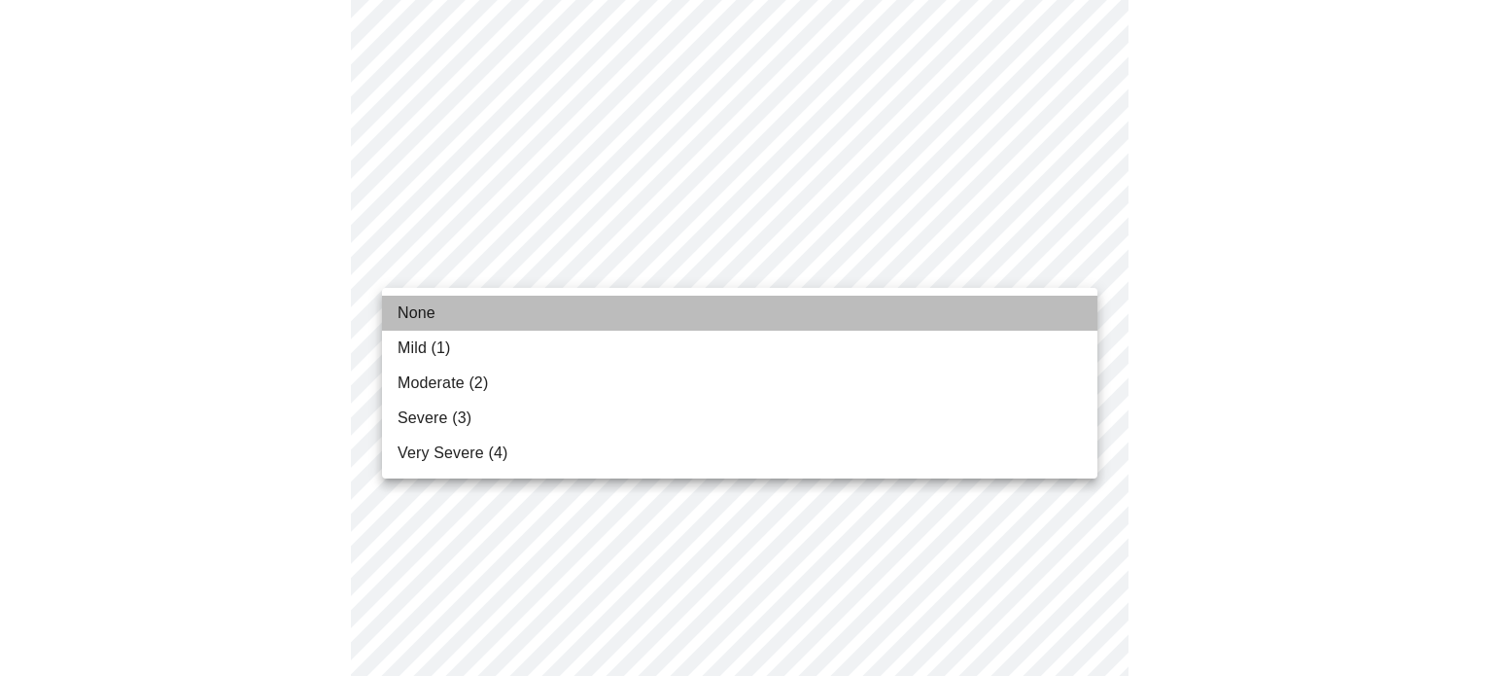
click at [826, 305] on li "None" at bounding box center [739, 313] width 715 height 35
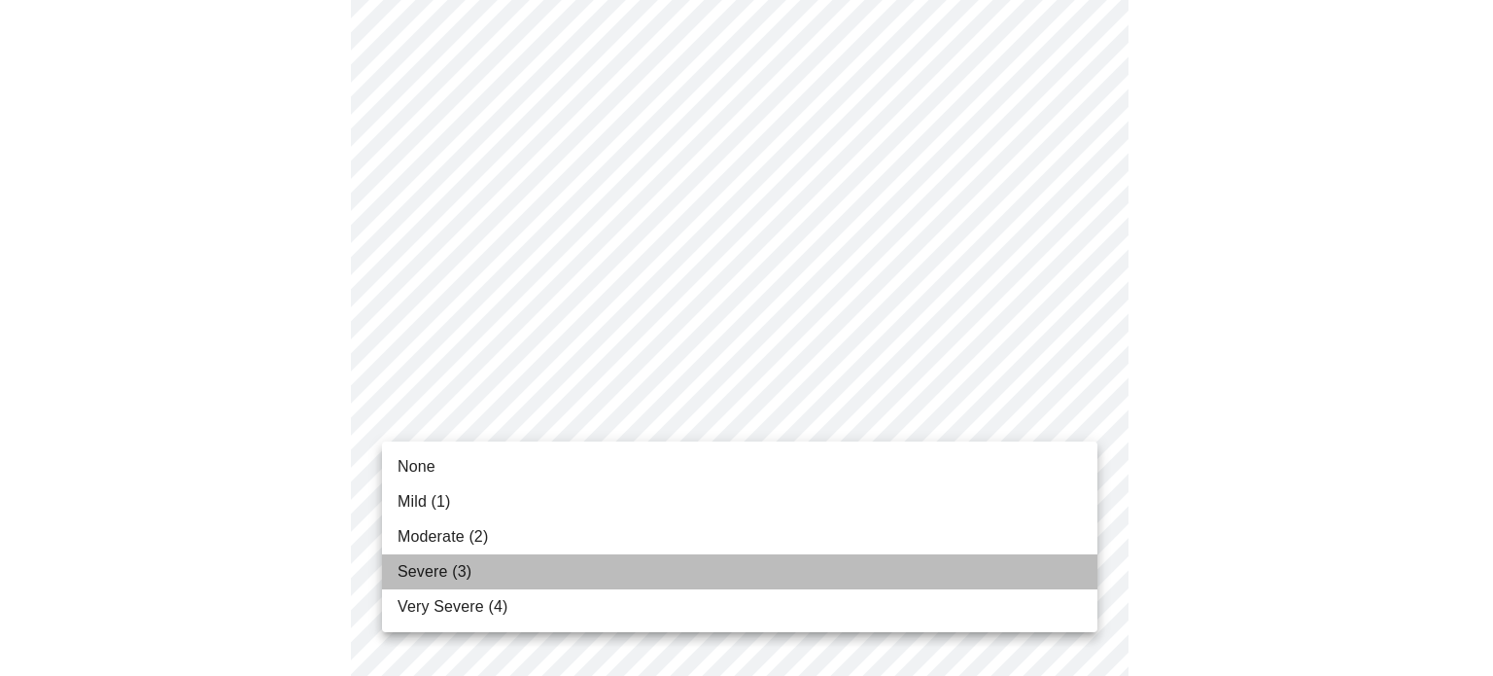
click at [649, 571] on li "Severe (3)" at bounding box center [739, 571] width 715 height 35
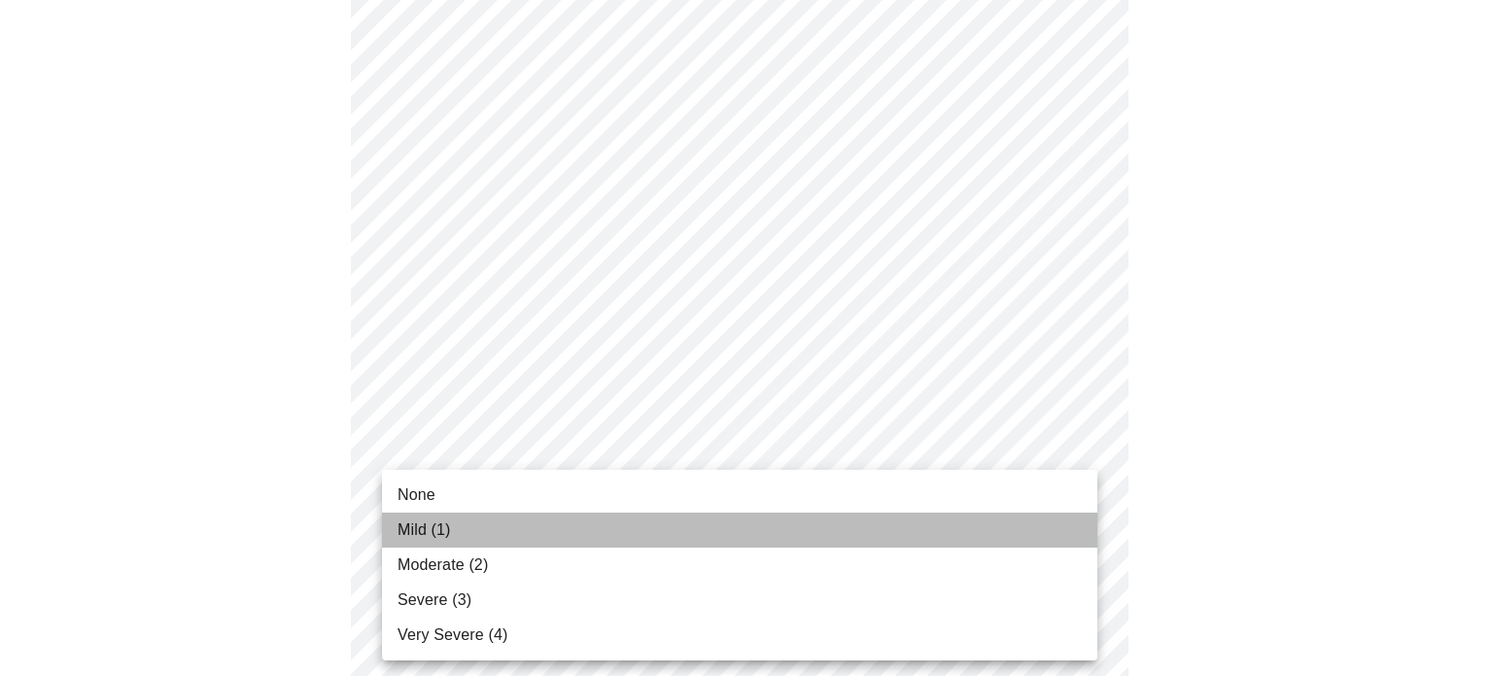
click at [783, 539] on li "Mild (1)" at bounding box center [739, 529] width 715 height 35
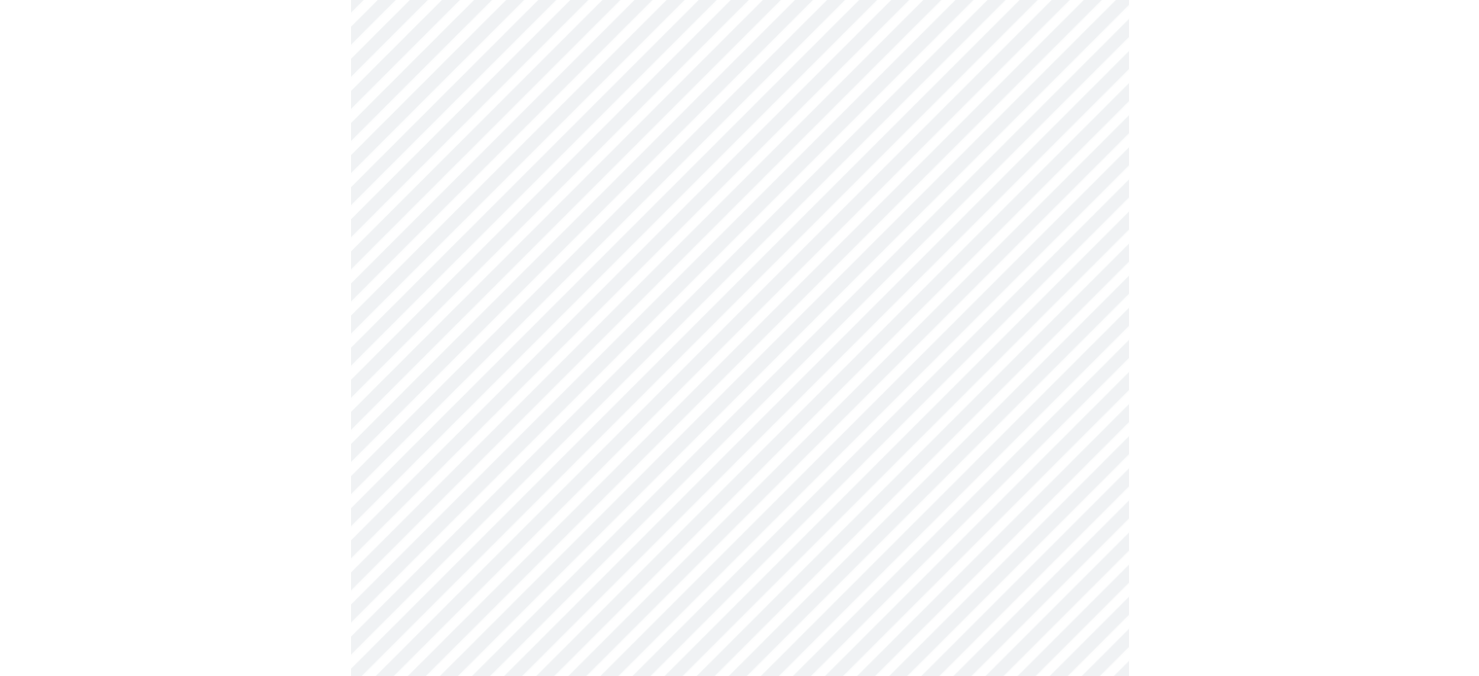
scroll to position [964, 0]
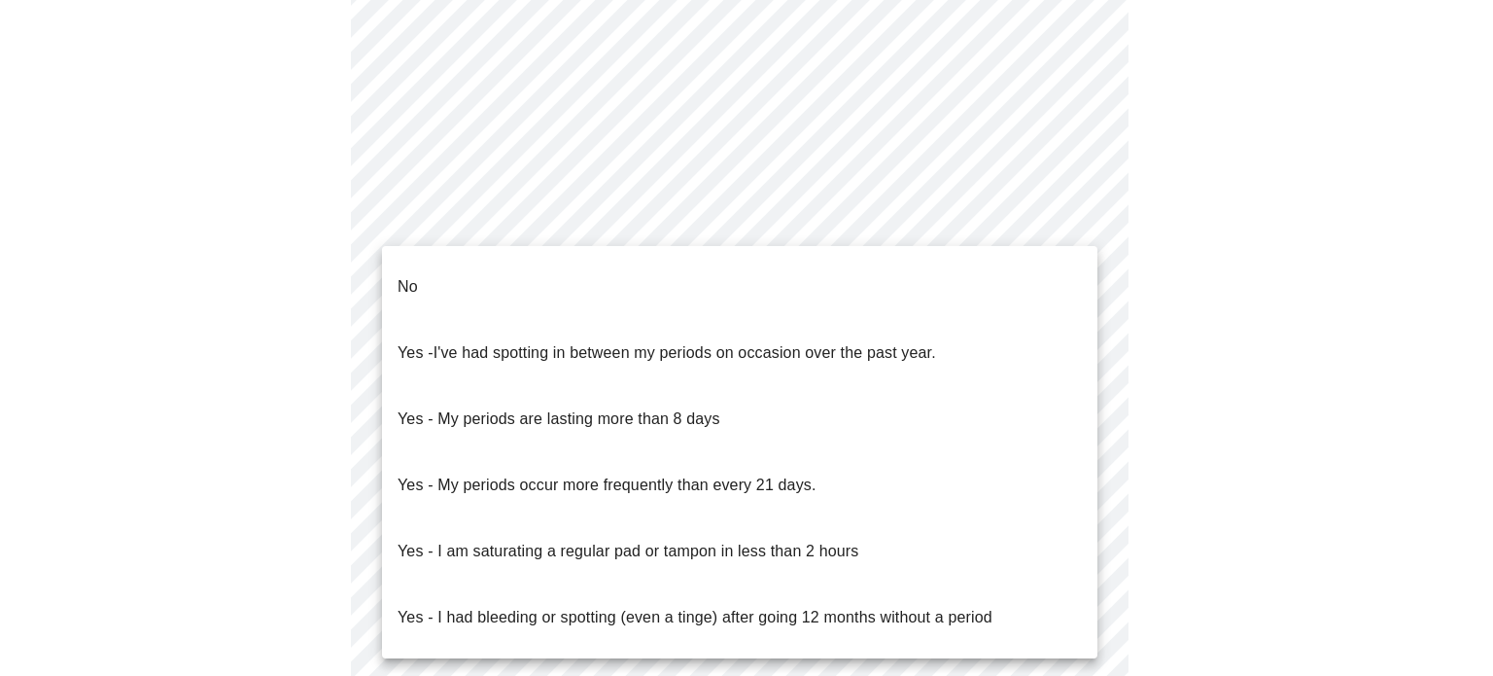
click at [694, 209] on body "MyMenopauseRx Appointments Messaging Labs Uploads Medications Community Refer a…" at bounding box center [747, 1] width 1478 height 1917
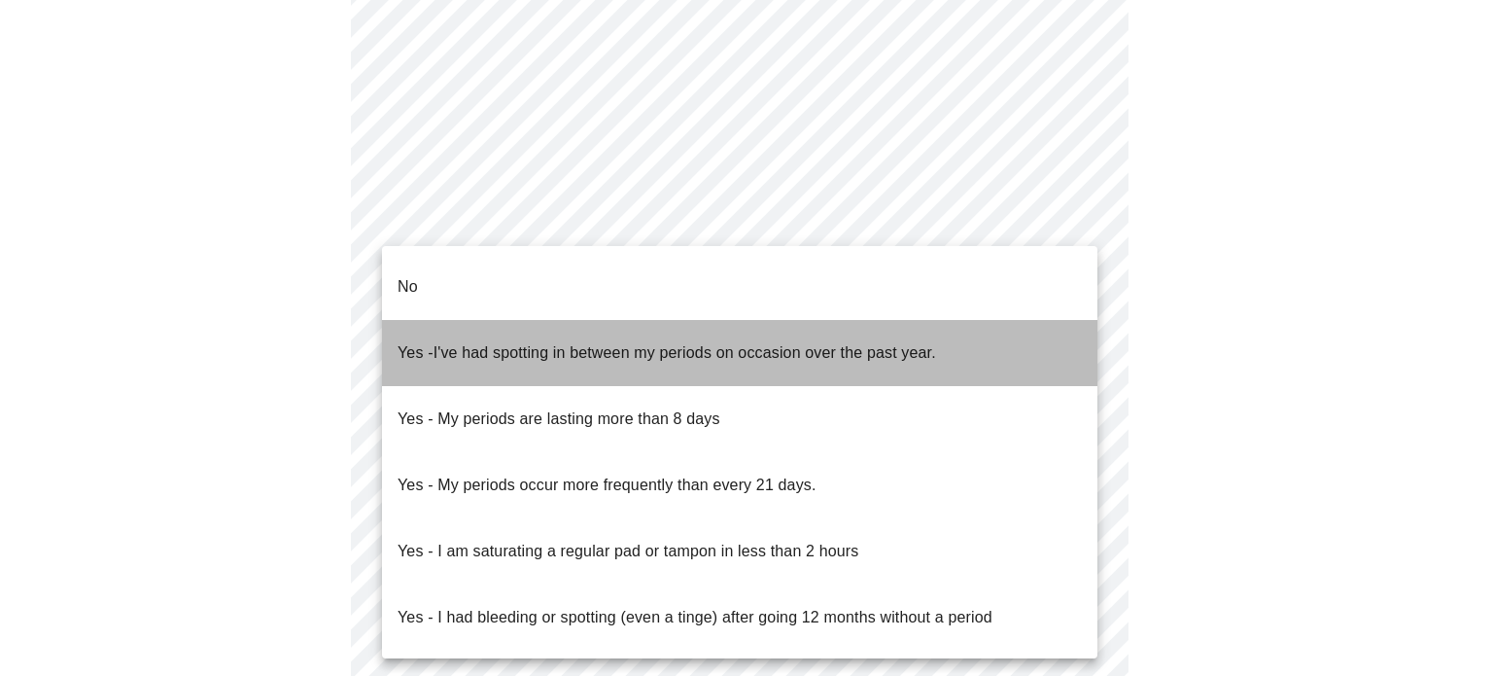
click at [627, 344] on span "I've had spotting in between my periods on occasion over the past year." at bounding box center [685, 352] width 503 height 17
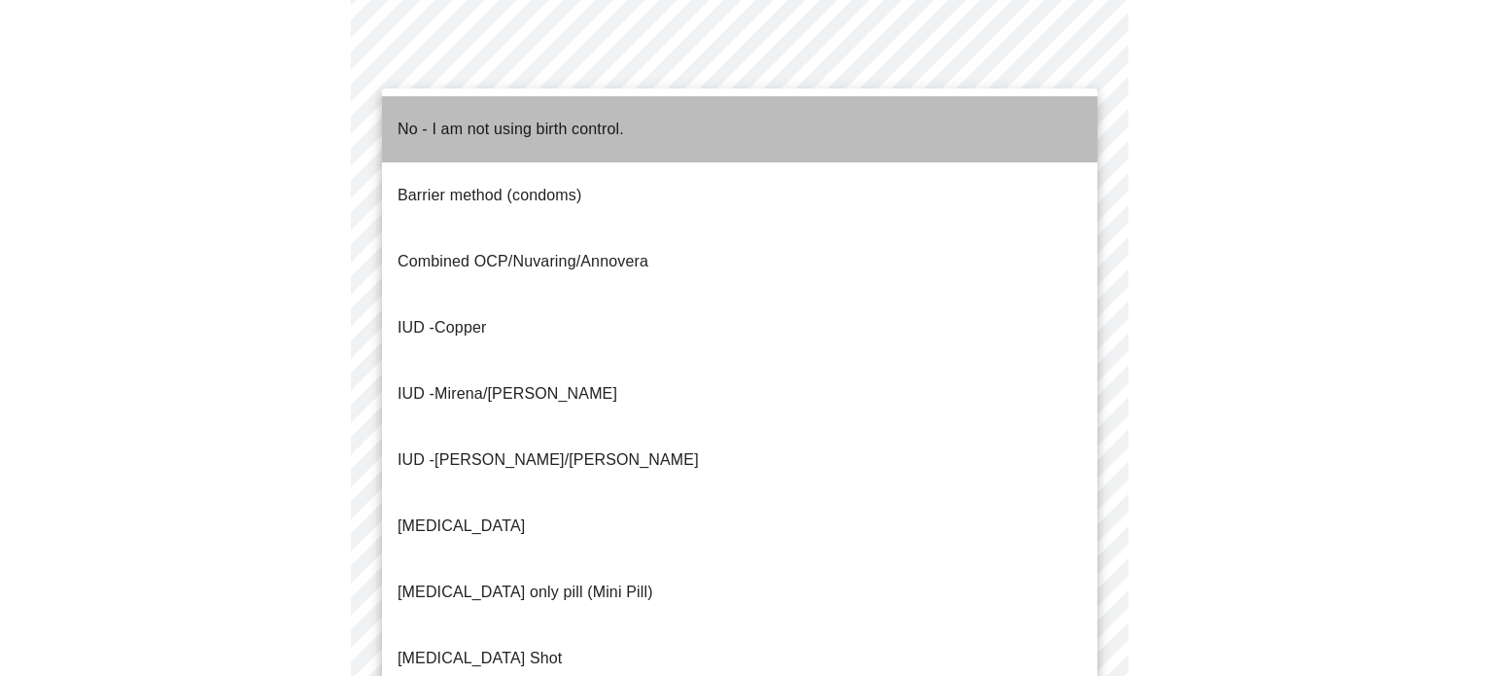
click at [894, 134] on li "No - I am not using birth control." at bounding box center [739, 129] width 715 height 66
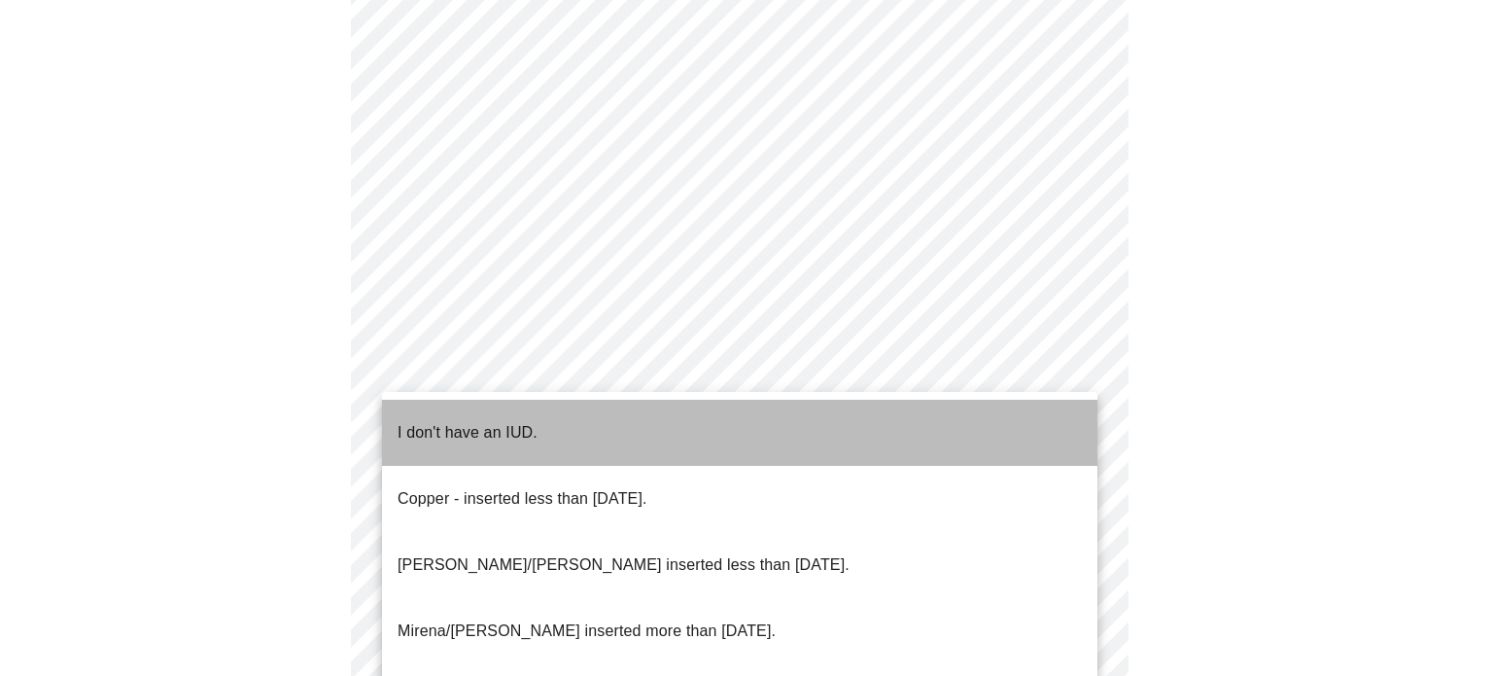
click at [581, 428] on li "I don't have an IUD." at bounding box center [739, 433] width 715 height 66
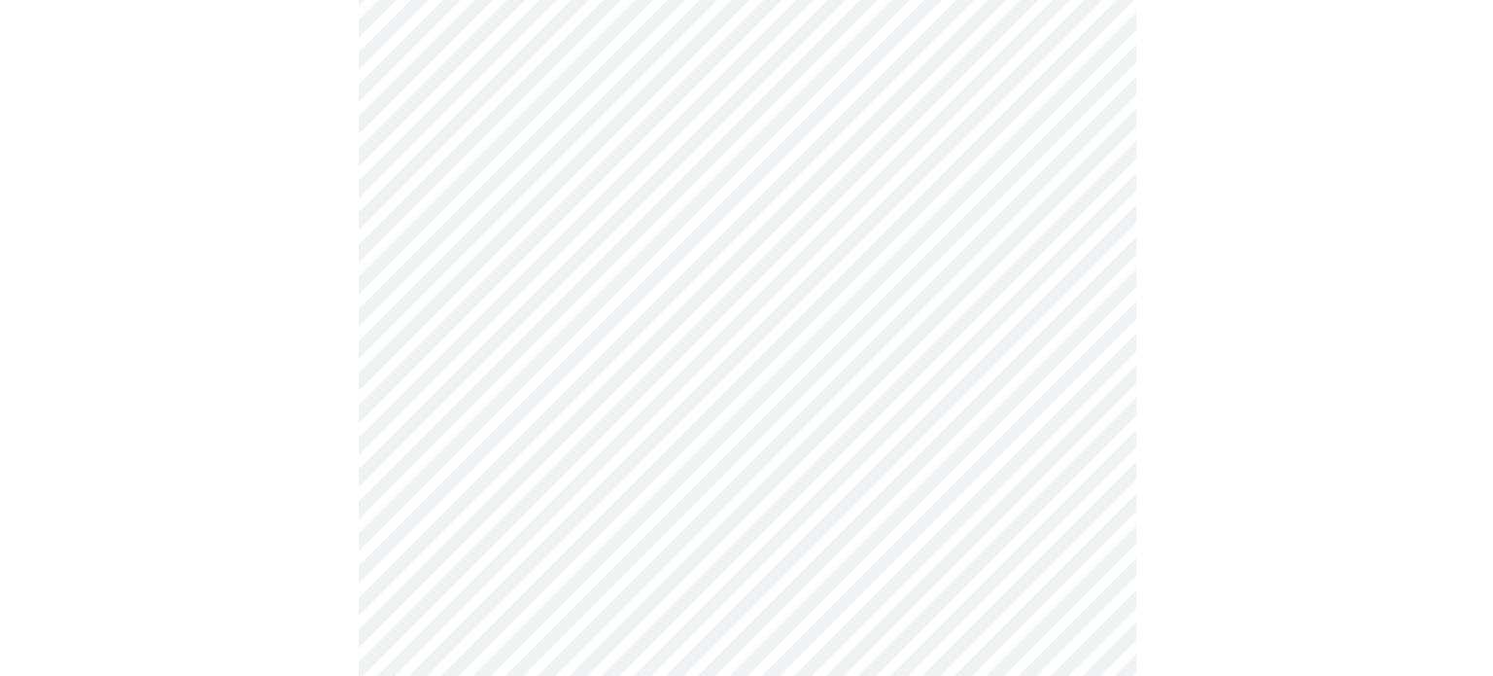
scroll to position [1205, 0]
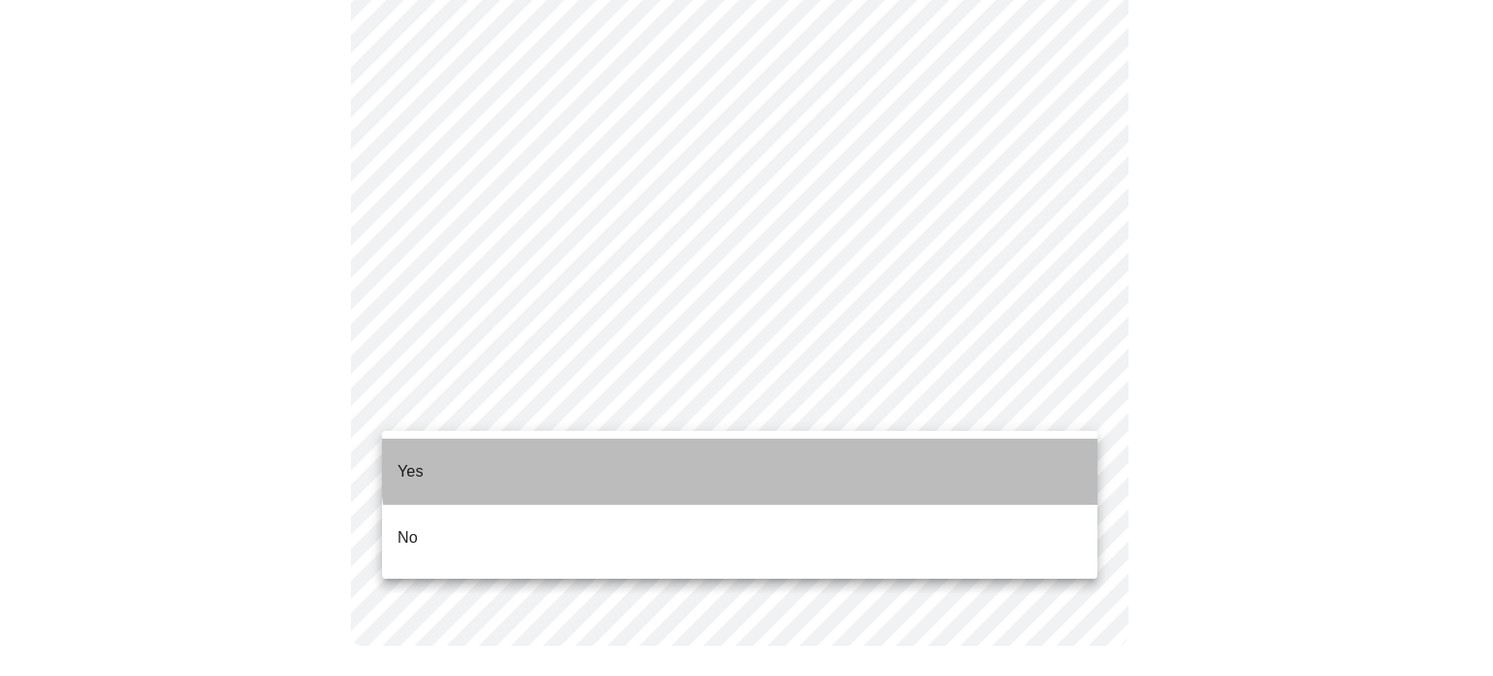
click at [841, 444] on li "Yes" at bounding box center [739, 471] width 715 height 66
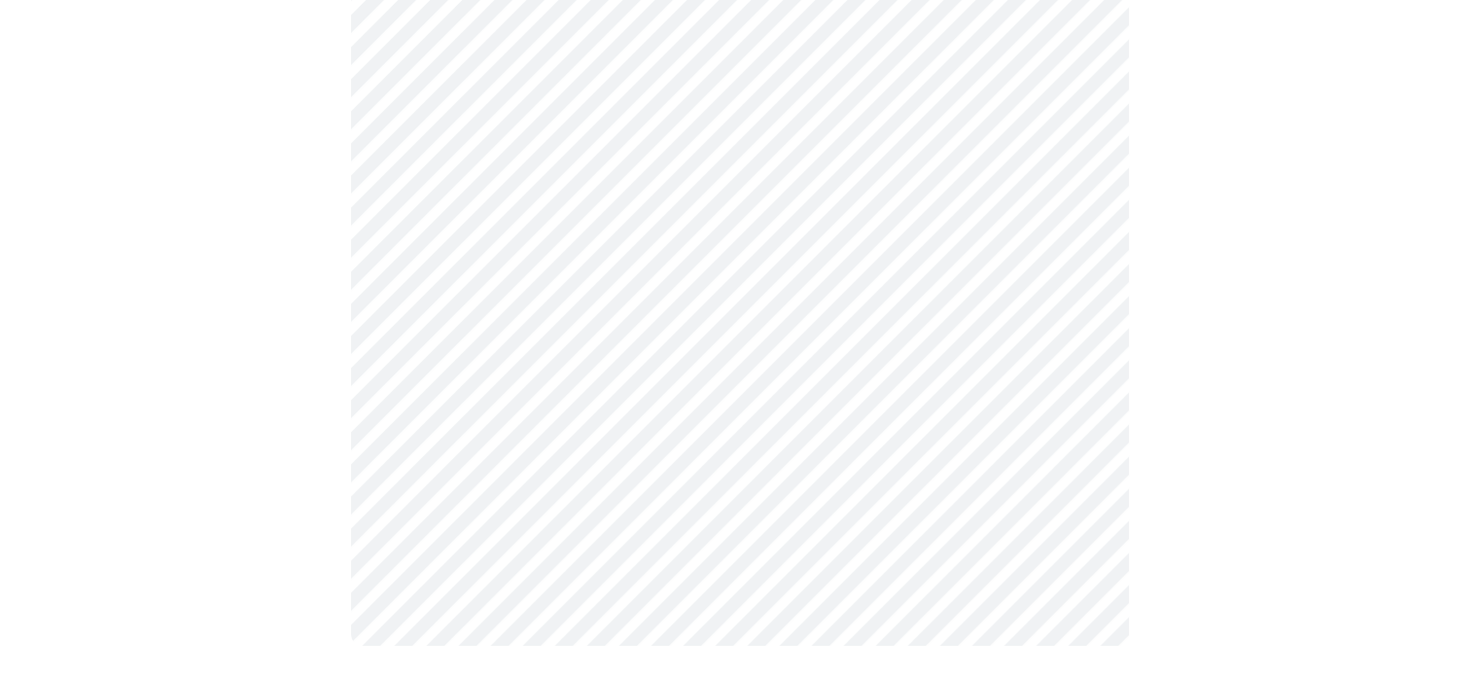
scroll to position [5418, 0]
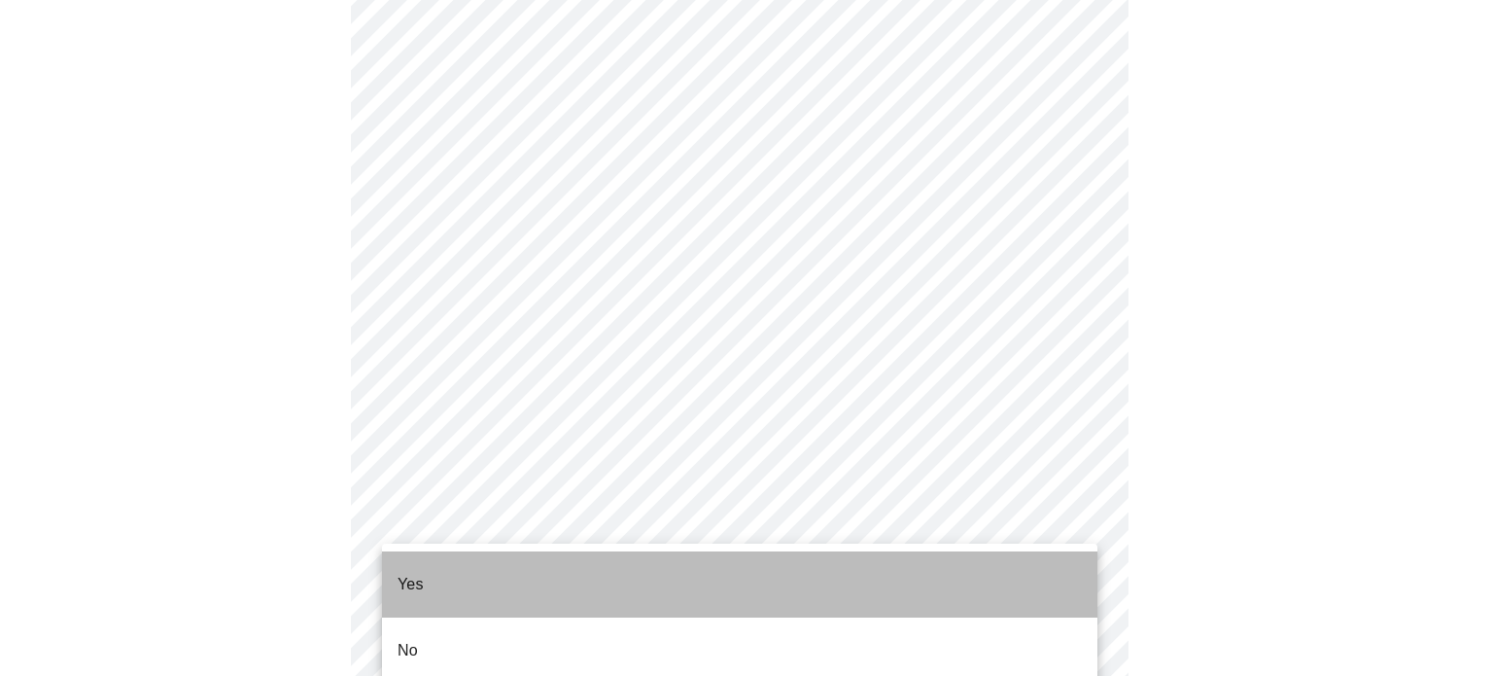
click at [846, 585] on li "Yes" at bounding box center [739, 584] width 715 height 66
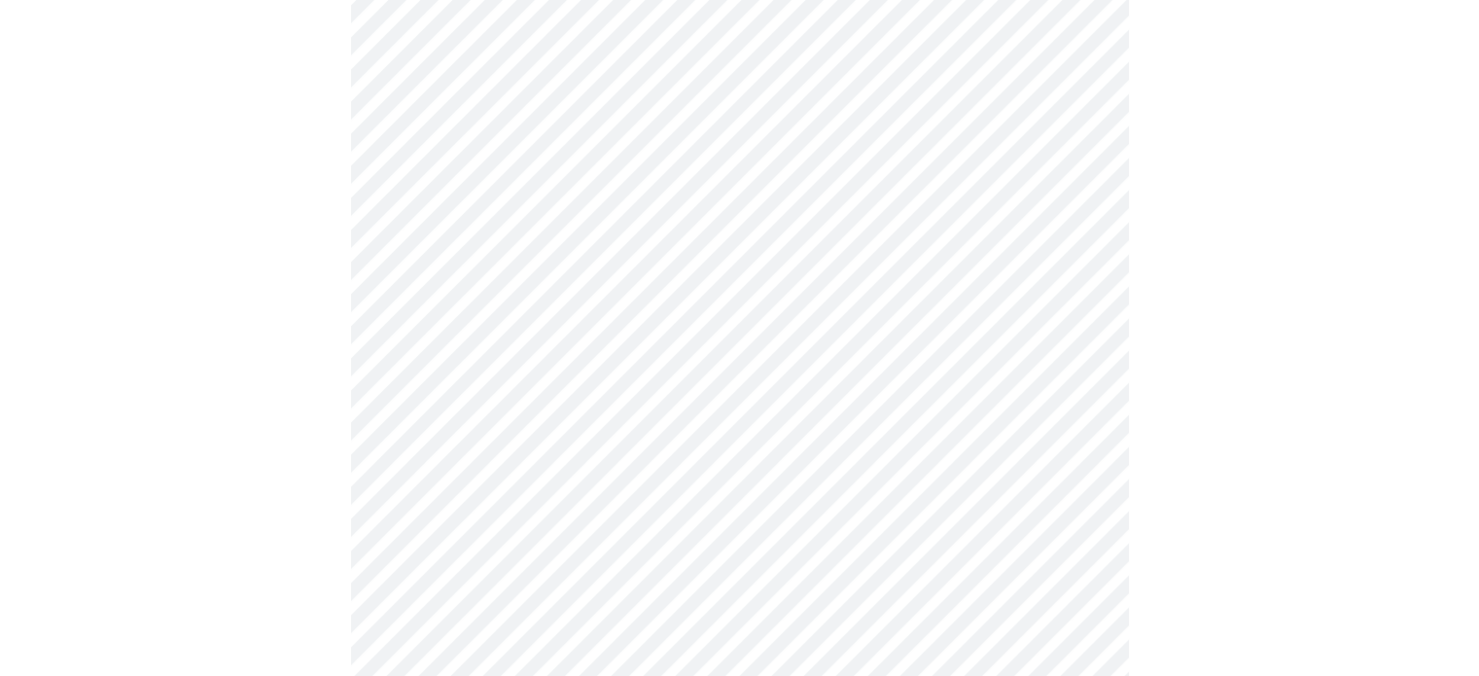
scroll to position [1874, 0]
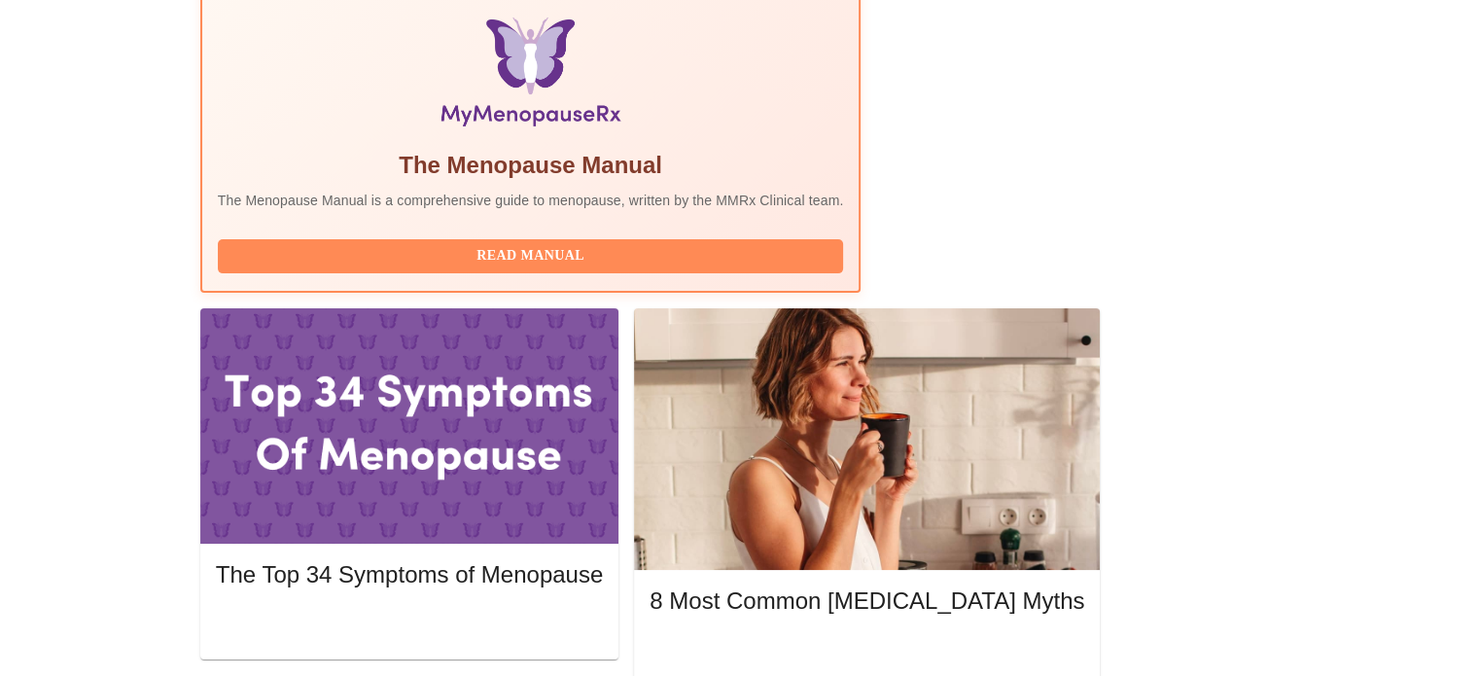
scroll to position [744, 0]
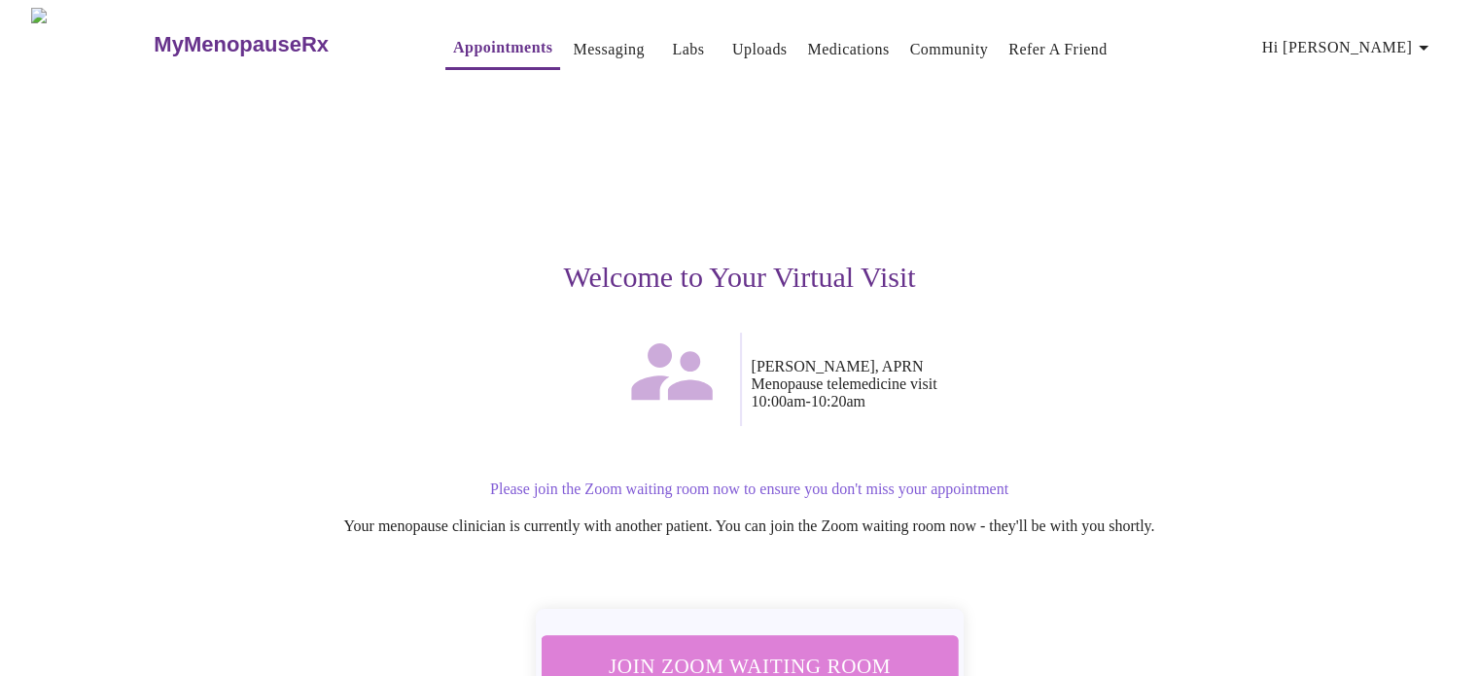
click at [848, 636] on button "Join Zoom Waiting Room" at bounding box center [749, 665] width 436 height 64
